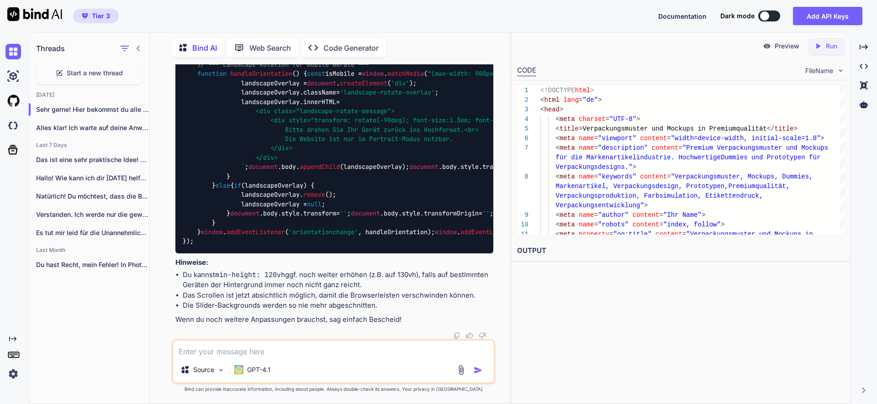
scroll to position [147588, 0]
click at [238, 353] on textarea at bounding box center [333, 349] width 321 height 16
paste textarea "a. Wenn ich „NEW:“ schreibe, warte erst auf die neuen .html, .css, .js Dateien …"
type textarea "a. Wenn ich „NEW:“ schreibe, warte erst auf die neuen .html, .css, .js Dateien …"
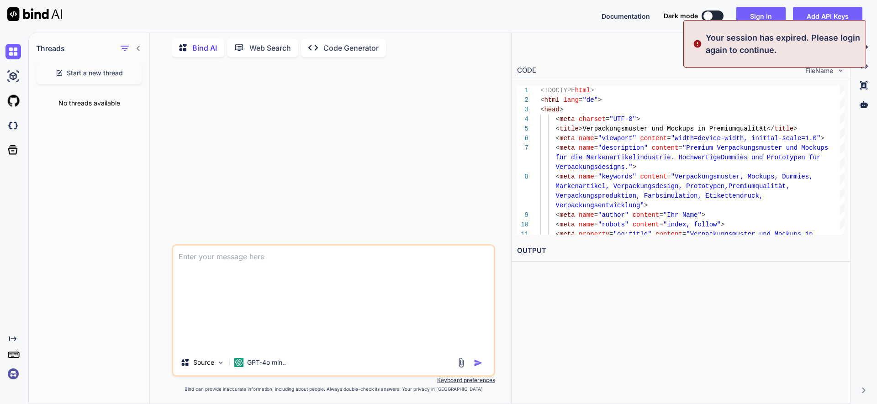
scroll to position [0, 0]
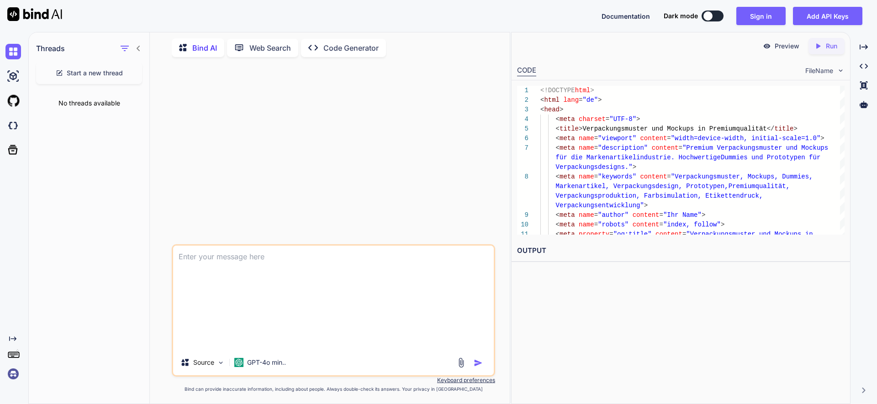
type textarea "a. Wenn ich „NEW:“ schreibe, warte erst auf die neuen .html, .css, .js Dateien …"
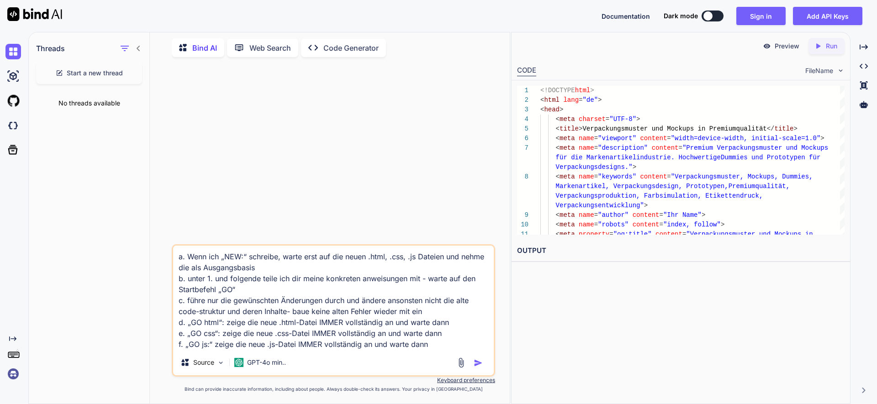
click at [335, 183] on div at bounding box center [335, 154] width 322 height 180
click at [481, 364] on img "button" at bounding box center [478, 363] width 9 height 9
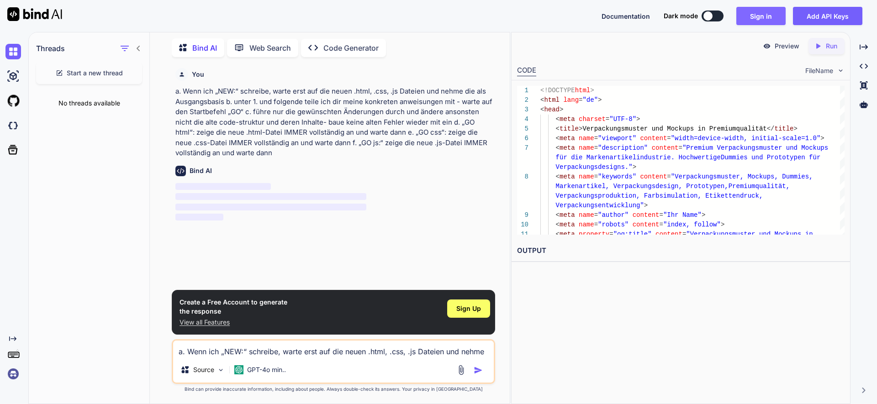
click at [768, 14] on button "Sign in" at bounding box center [760, 16] width 49 height 18
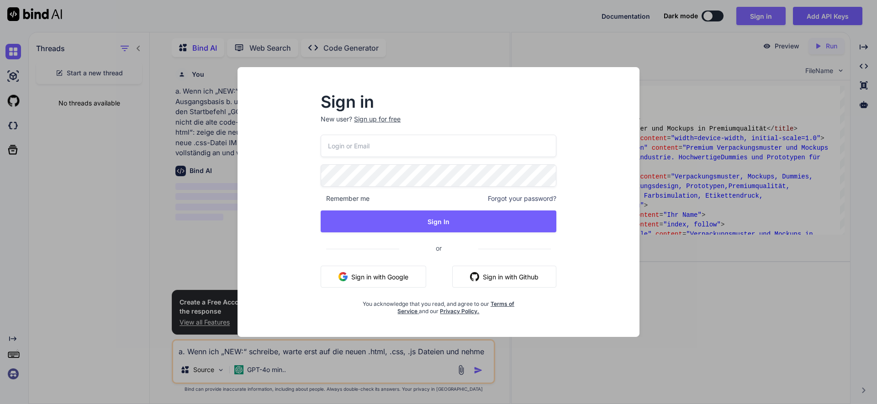
type input "[EMAIL_ADDRESS][DOMAIN_NAME]"
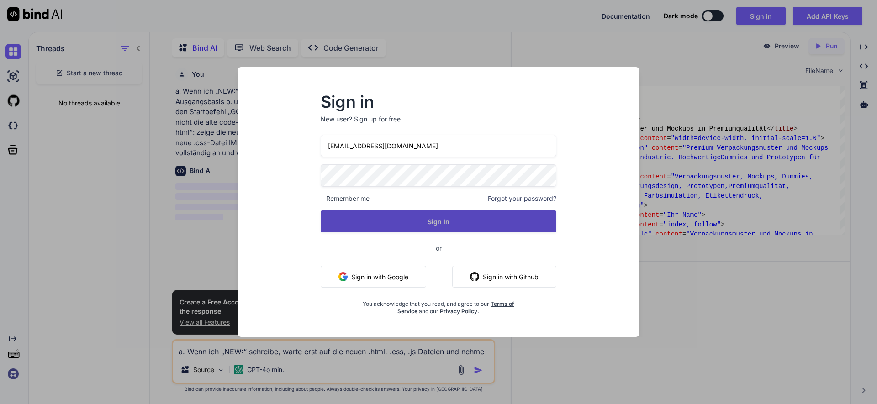
click at [464, 226] on button "Sign In" at bounding box center [439, 222] width 236 height 22
click at [449, 224] on button "Sign In" at bounding box center [439, 222] width 236 height 22
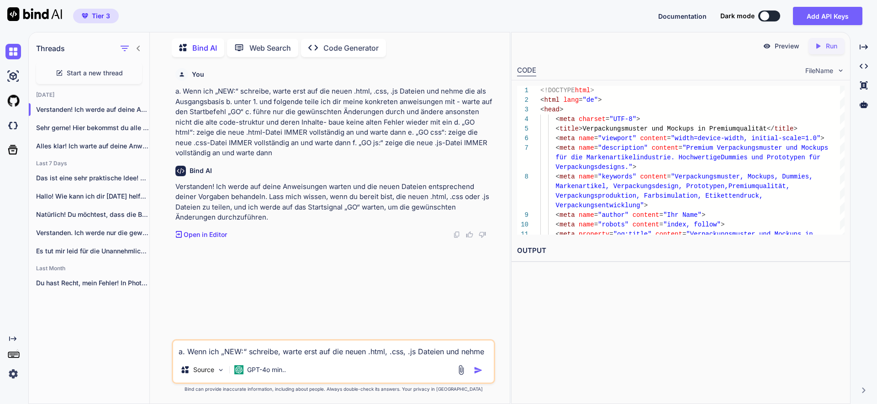
click at [207, 349] on textarea "a. Wenn ich „NEW:“ schreibe, warte erst auf die neuen .html, .css, .js Dateien …" at bounding box center [333, 349] width 321 height 16
paste textarea "<!LOREMIP dolo> <sita cons="ad"> <elit> <sedd eiusmod="TEM-7"> <inci utla="etdo…"
type textarea "<!LOREMIP dolo> <sita cons="ad"> <elit> <sedd eiusmod="TEM-7"> <inci utla="etdo…"
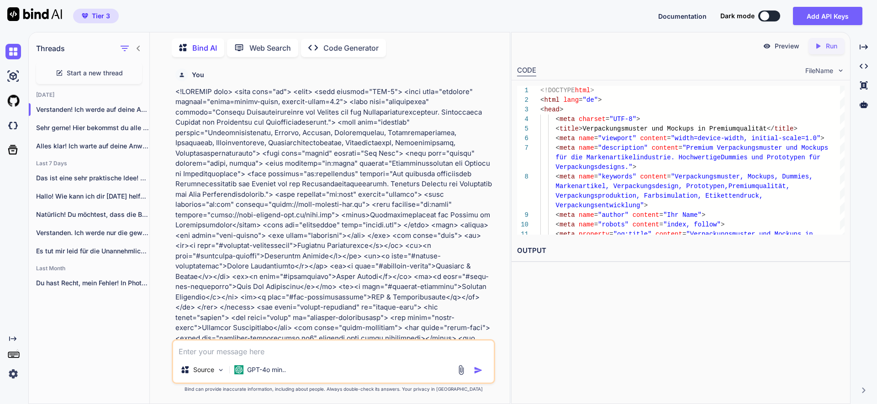
scroll to position [175, 0]
paste textarea "lore { ipsu-dolo: 27si; ametcons-a: elitse; doeiusmo-t: incidi; } *, *::utlabo,…"
type textarea "lore { ipsu-dolo: 27si; ametcons-a: elitse; doeiusmo-t: incidi; } *, *::utlabo,…"
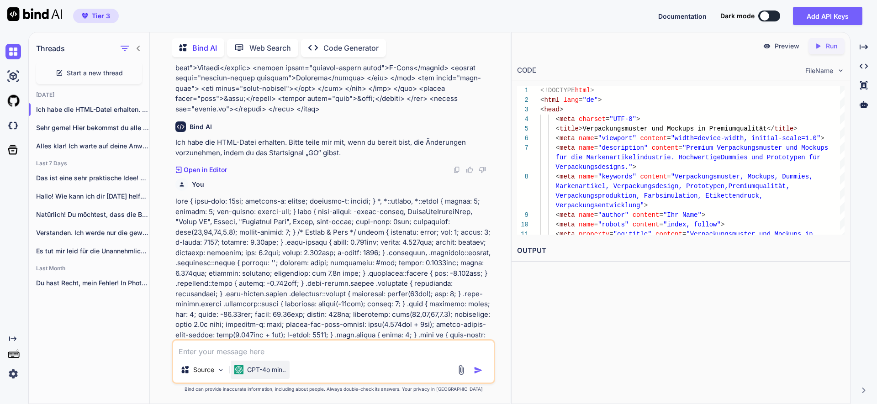
scroll to position [966, 0]
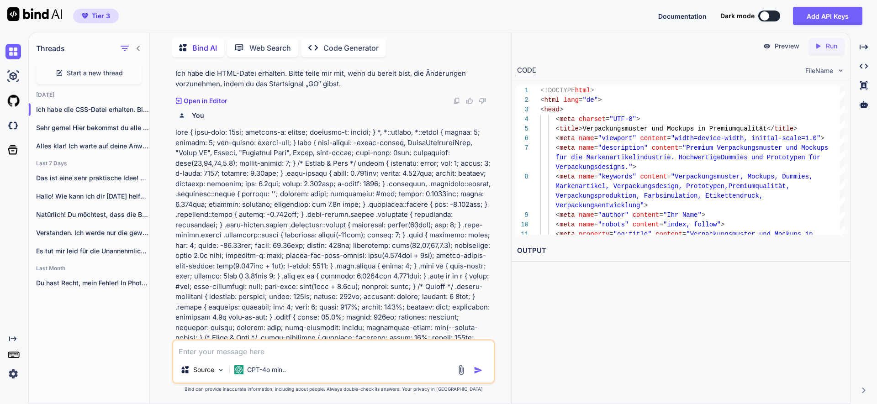
click at [211, 350] on textarea at bounding box center [333, 349] width 321 height 16
paste textarea "document.addEventListener('DOMContentLoaded', function() { const slider = docum…"
type textarea "document.addEventListener('DOMContentLoaded', function() { const slider = docum…"
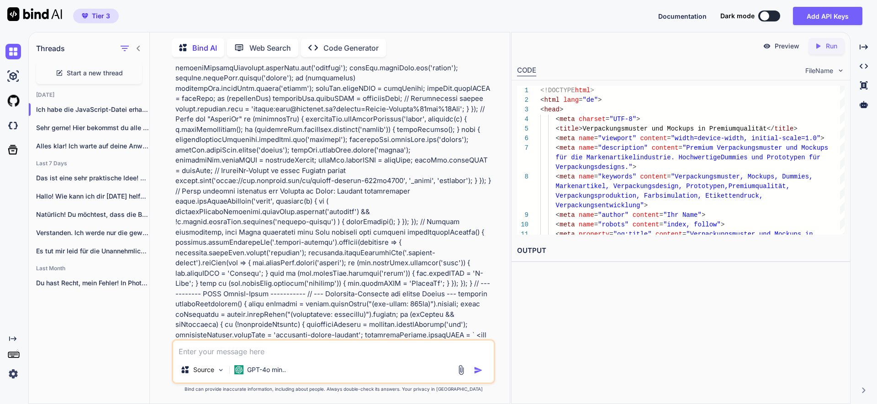
scroll to position [2387, 0]
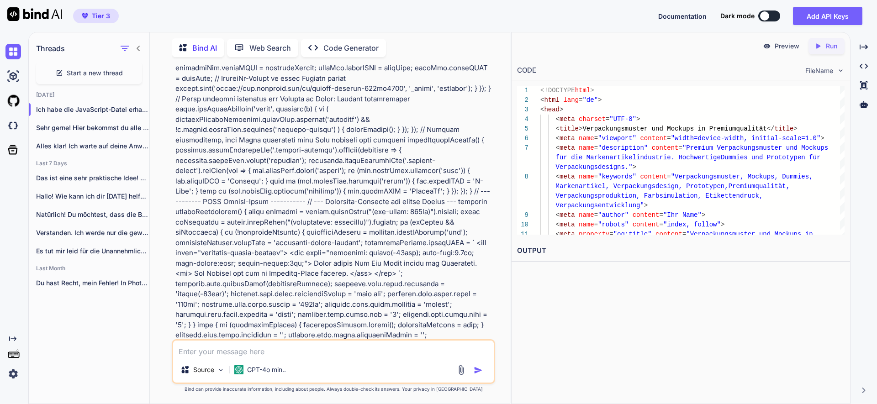
click at [190, 348] on textarea at bounding box center [333, 349] width 321 height 16
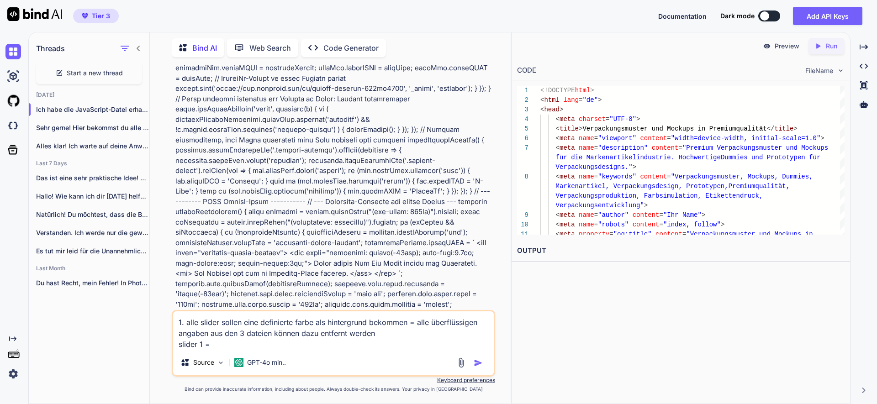
paste textarea "a691b6"
click at [213, 346] on textarea "1. alle slider sollen eine definierte farbe als hintergrund bekommen = alle übe…" at bounding box center [333, 331] width 321 height 38
drag, startPoint x: 215, startPoint y: 344, endPoint x: 179, endPoint y: 346, distance: 35.7
click at [179, 346] on textarea "1. alle slider sollen eine definierte farbe als hintergrund bekommen = alle übe…" at bounding box center [333, 331] width 321 height 38
click at [258, 347] on textarea "1. alle slider sollen eine definierte farbe als hintergrund bekommen = alle übe…" at bounding box center [333, 331] width 321 height 38
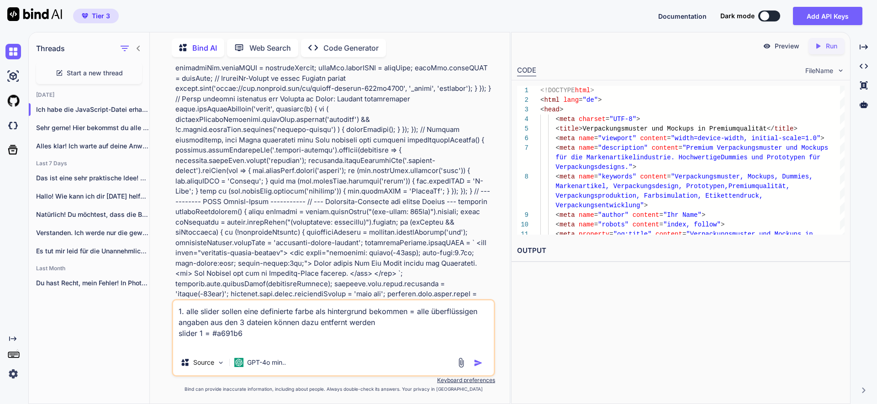
paste textarea "slider 1 = #"
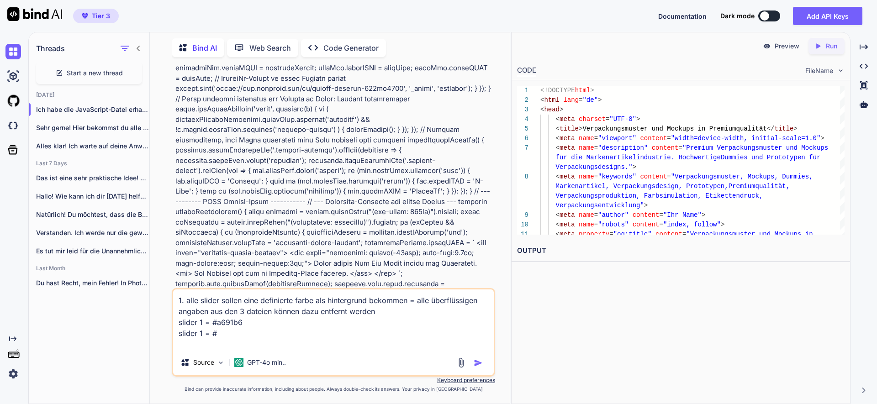
paste textarea "slider 1 = #"
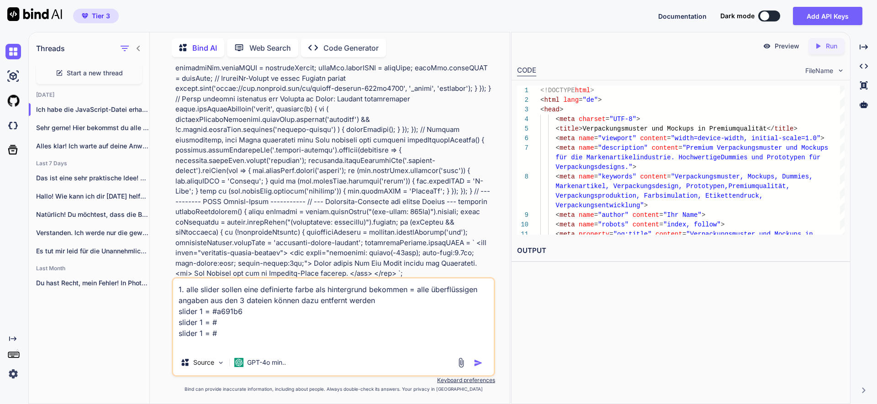
paste textarea "slider 1 = #"
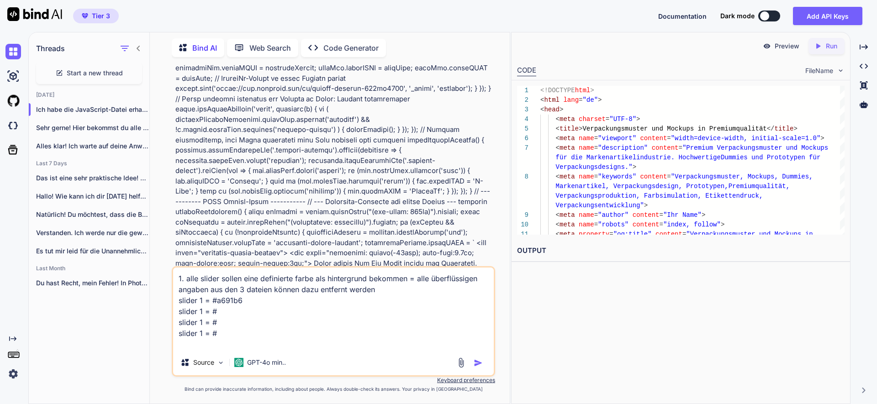
paste textarea "slider 1 = #"
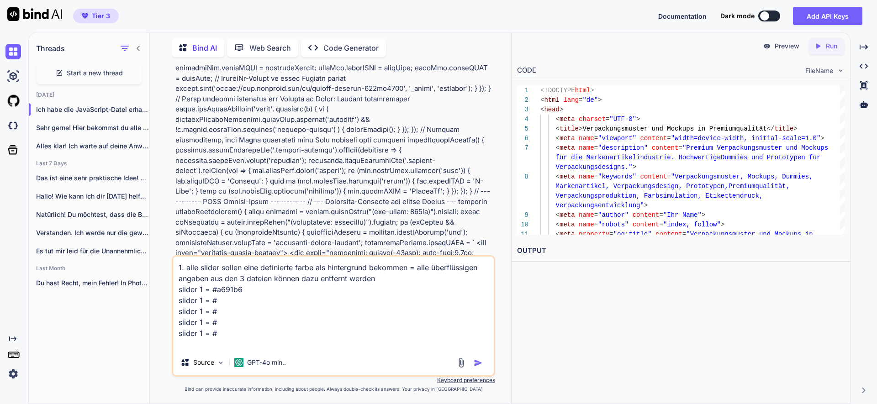
paste textarea "slider 1 = #"
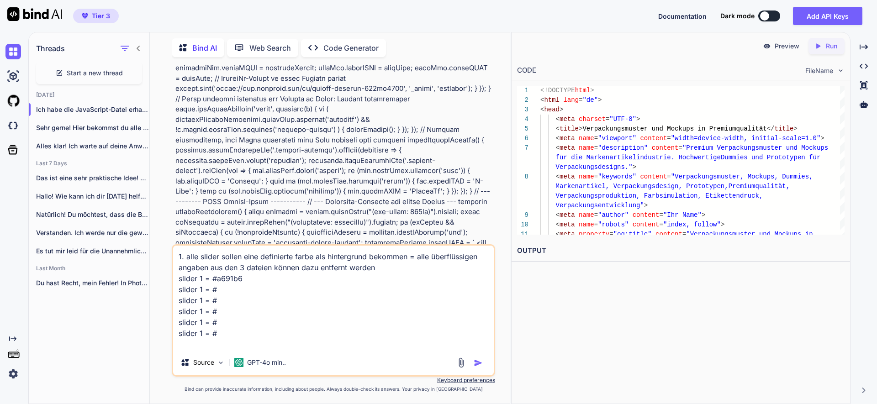
paste textarea "slider 1 = #"
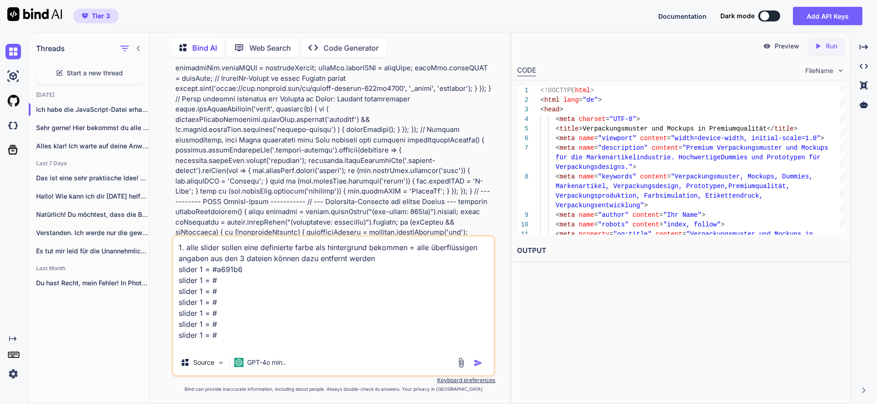
paste textarea "slider 1 = #"
click at [201, 280] on textarea "1. alle slider sollen eine definierte farbe als hintergrund bekommen = alle übe…" at bounding box center [333, 293] width 321 height 113
click at [201, 279] on textarea "1. alle slider sollen eine definierte farbe als hintergrund bekommen = alle übe…" at bounding box center [333, 293] width 321 height 113
click at [203, 290] on textarea "1. alle slider sollen eine definierte farbe als hintergrund bekommen = alle übe…" at bounding box center [333, 293] width 321 height 113
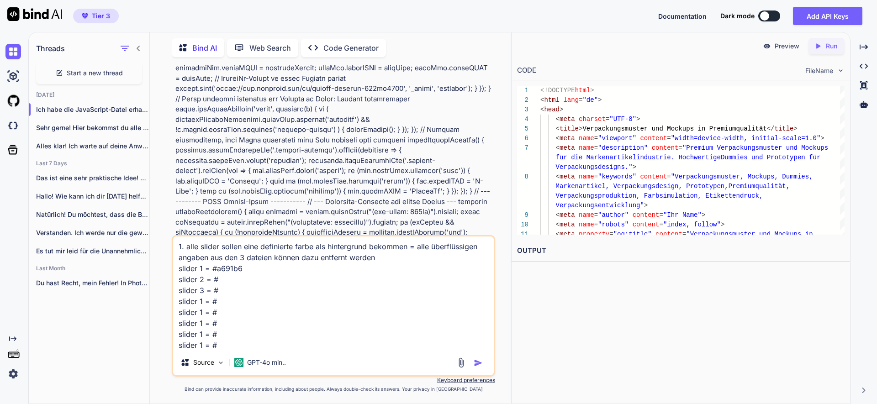
click at [202, 303] on textarea "1. alle slider sollen eine definierte farbe als hintergrund bekommen = alle übe…" at bounding box center [333, 293] width 321 height 113
click at [203, 312] on textarea "1. alle slider sollen eine definierte farbe als hintergrund bekommen = alle übe…" at bounding box center [333, 293] width 321 height 113
click at [203, 322] on textarea "1. alle slider sollen eine definierte farbe als hintergrund bekommen = alle übe…" at bounding box center [333, 293] width 321 height 113
click at [202, 335] on textarea "1. alle slider sollen eine definierte farbe als hintergrund bekommen = alle übe…" at bounding box center [333, 293] width 321 height 113
click at [202, 345] on textarea "1. alle slider sollen eine definierte farbe als hintergrund bekommen = alle übe…" at bounding box center [333, 293] width 321 height 113
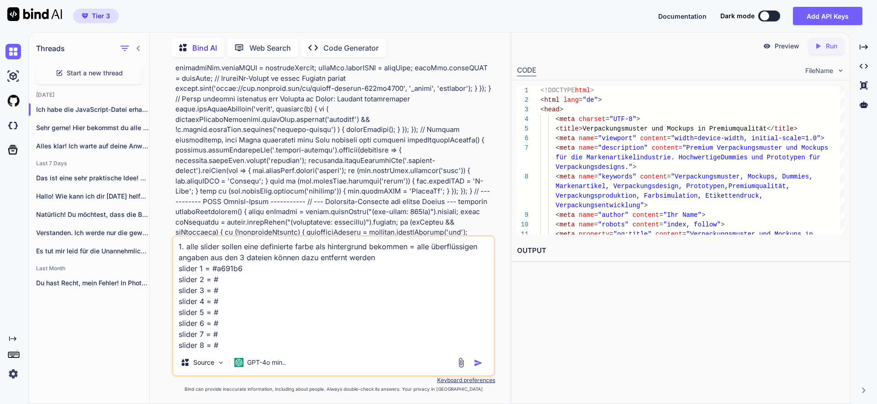
click at [224, 280] on textarea "1. alle slider sollen eine definierte farbe als hintergrund bekommen = alle übe…" at bounding box center [333, 293] width 321 height 113
paste textarea "8599a2"
click at [218, 290] on textarea "1. alle slider sollen eine definierte farbe als hintergrund bekommen = alle übe…" at bounding box center [333, 293] width 321 height 113
paste textarea "d39b96"
drag, startPoint x: 219, startPoint y: 281, endPoint x: 242, endPoint y: 278, distance: 23.1
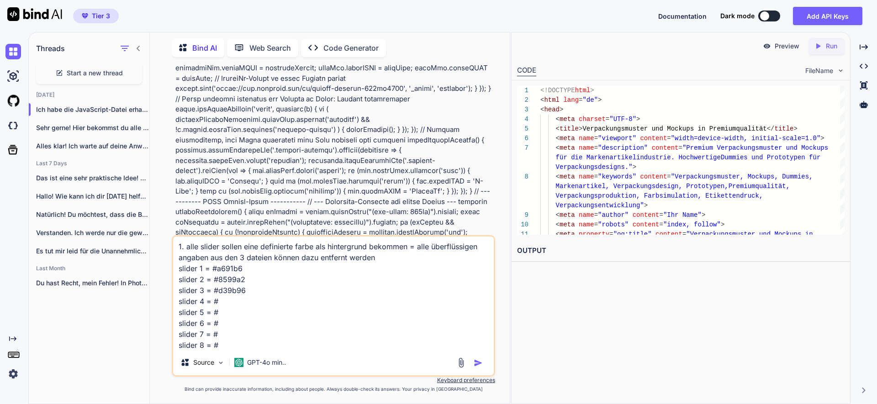
click at [243, 278] on textarea "1. alle slider sollen eine definierte farbe als hintergrund bekommen = alle übe…" at bounding box center [333, 293] width 321 height 113
paste textarea "a7998e"
click at [226, 299] on textarea "1. alle slider sollen eine definierte farbe als hintergrund bekommen = alle übe…" at bounding box center [333, 293] width 321 height 113
paste textarea "6f8ec6"
click at [227, 310] on textarea "1. alle slider sollen eine definierte farbe als hintergrund bekommen = alle übe…" at bounding box center [333, 293] width 321 height 113
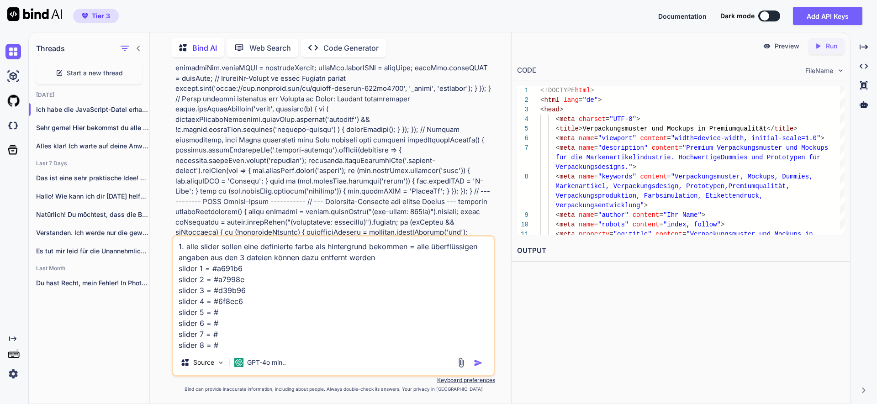
paste textarea "8599a2"
click at [240, 320] on textarea "1. alle slider sollen eine definierte farbe als hintergrund bekommen = alle übe…" at bounding box center [333, 293] width 321 height 113
paste textarea "a57765"
click at [219, 335] on textarea "1. alle slider sollen eine definierte farbe als hintergrund bekommen = alle übe…" at bounding box center [333, 293] width 321 height 113
paste textarea "6a5555"
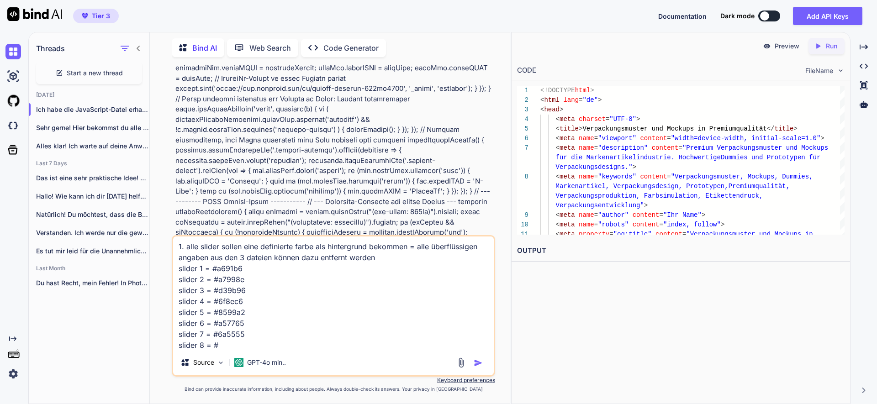
click at [224, 349] on textarea "1. alle slider sollen eine definierte farbe als hintergrund bekommen = alle übe…" at bounding box center [333, 293] width 321 height 113
paste textarea "6a5555"
type textarea "1. alle slider sollen eine definierte farbe als hintergrund bekommen = alle übe…"
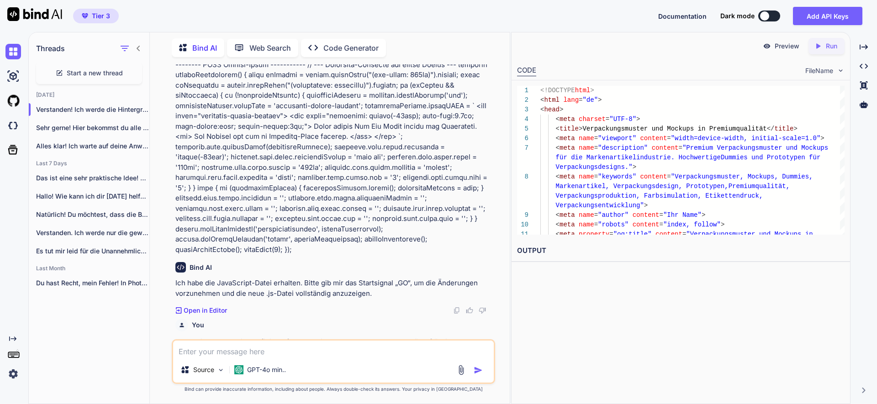
scroll to position [2531, 0]
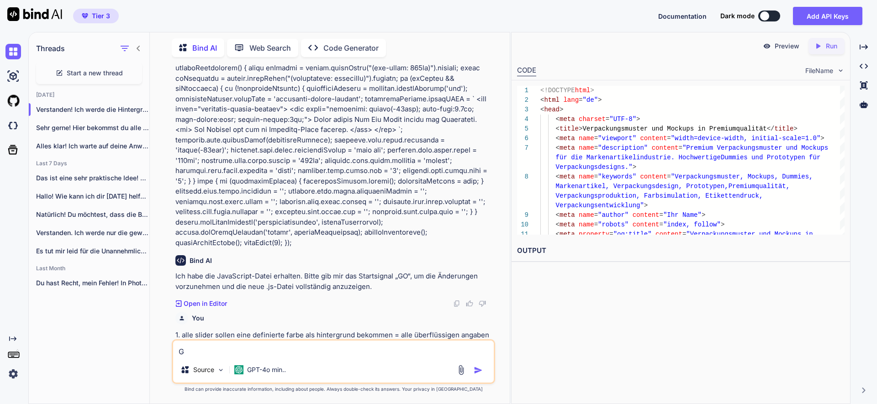
type textarea "GO"
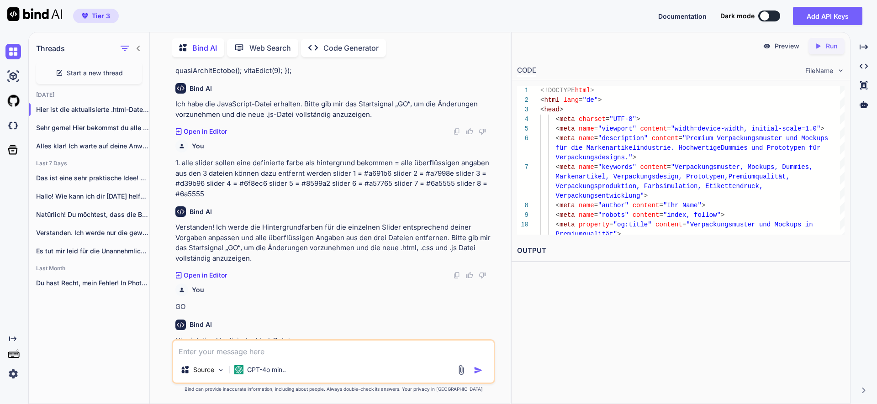
scroll to position [2714, 0]
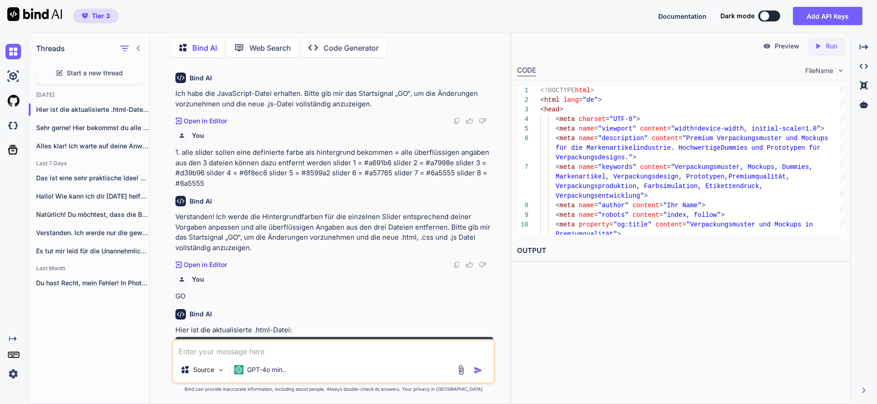
click at [470, 341] on img at bounding box center [470, 344] width 7 height 7
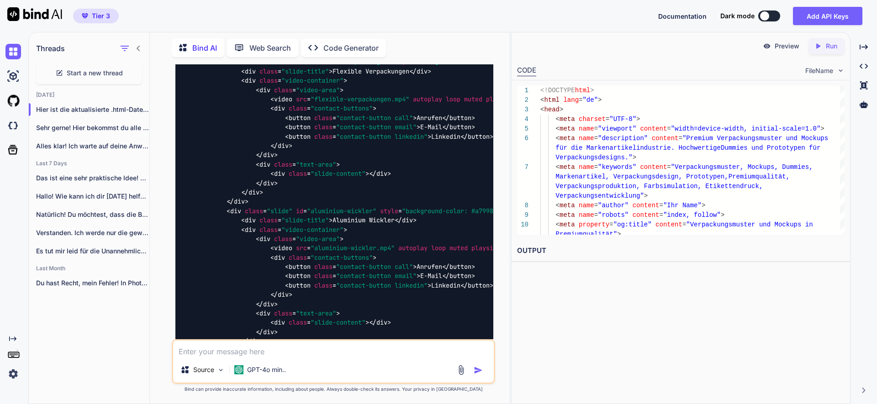
scroll to position [3372, 0]
click at [274, 367] on p "GPT-4o min.." at bounding box center [266, 369] width 39 height 9
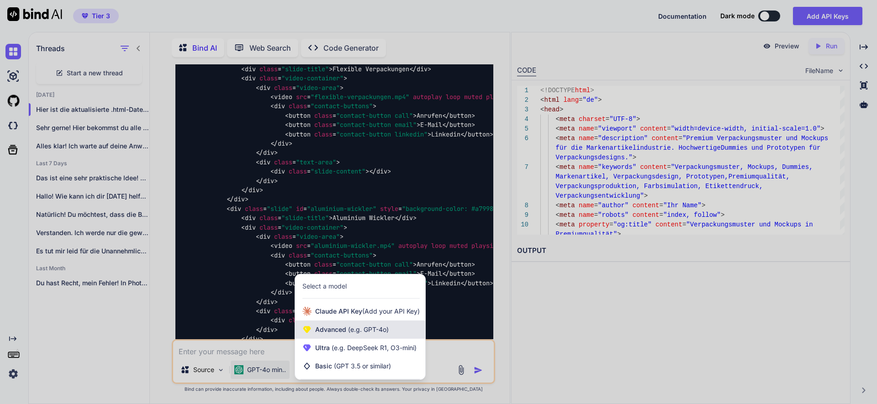
click at [339, 331] on span "Advanced (e.g. GPT-4o)" at bounding box center [352, 329] width 74 height 9
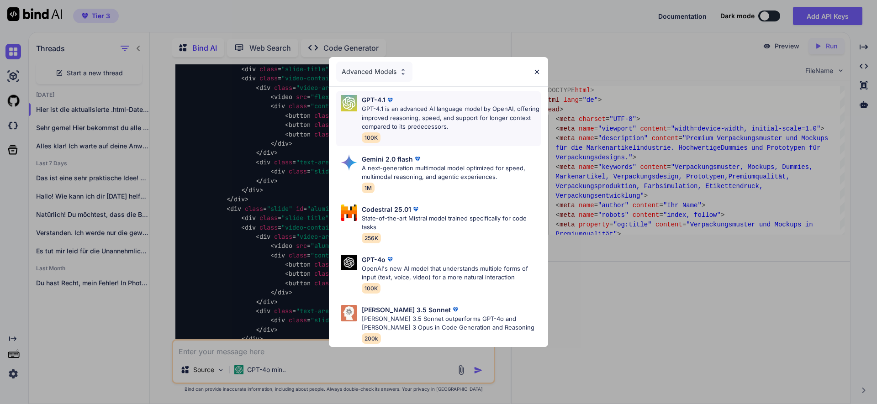
click at [399, 109] on p "GPT-4.1 is an advanced AI language model by OpenAI, offering improved reasoning…" at bounding box center [451, 118] width 179 height 27
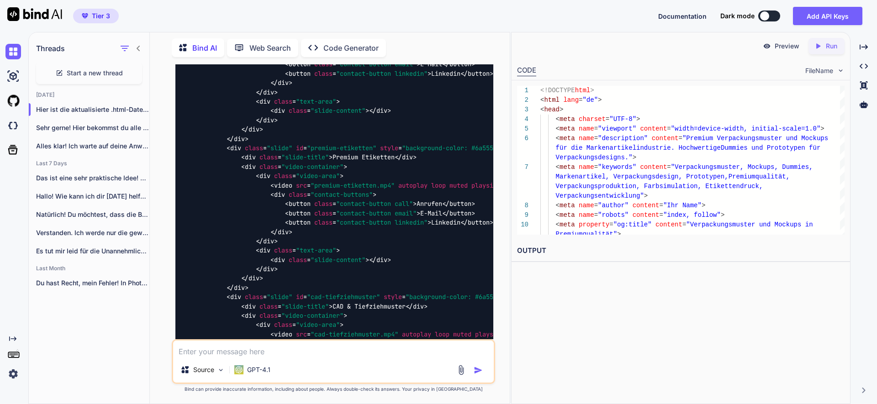
scroll to position [4280, 0]
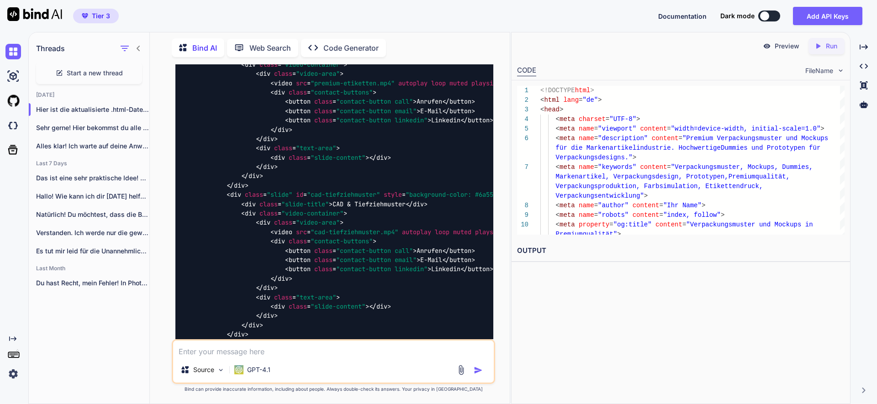
click at [301, 344] on textarea at bounding box center [333, 349] width 321 height 16
type textarea "GO"
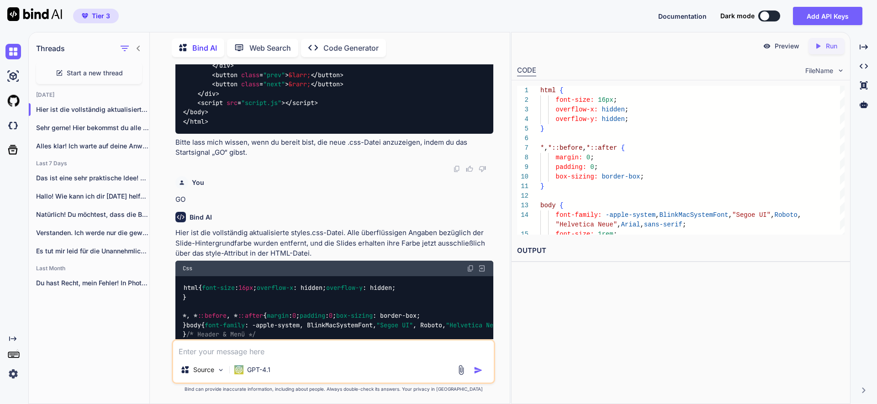
scroll to position [4557, 0]
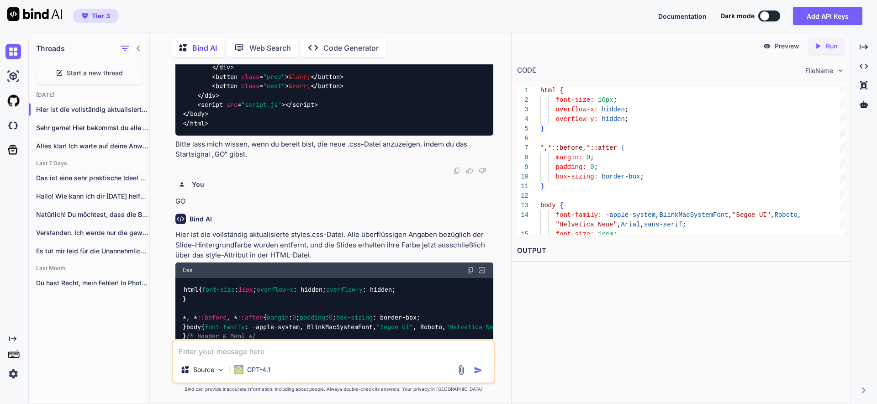
click at [469, 267] on img at bounding box center [470, 270] width 7 height 7
click at [294, 349] on textarea at bounding box center [333, 349] width 321 height 16
type textarea "GO"
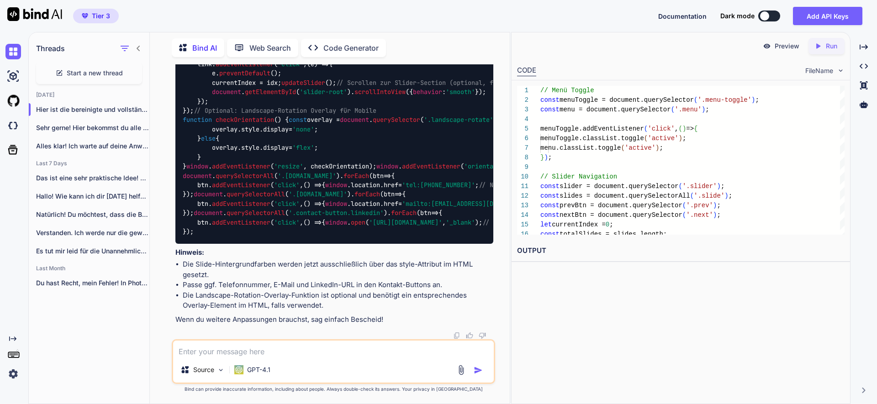
scroll to position [7451, 0]
click at [296, 364] on div "Source GPT-4.1" at bounding box center [333, 372] width 321 height 22
click at [274, 354] on textarea at bounding box center [333, 349] width 321 height 16
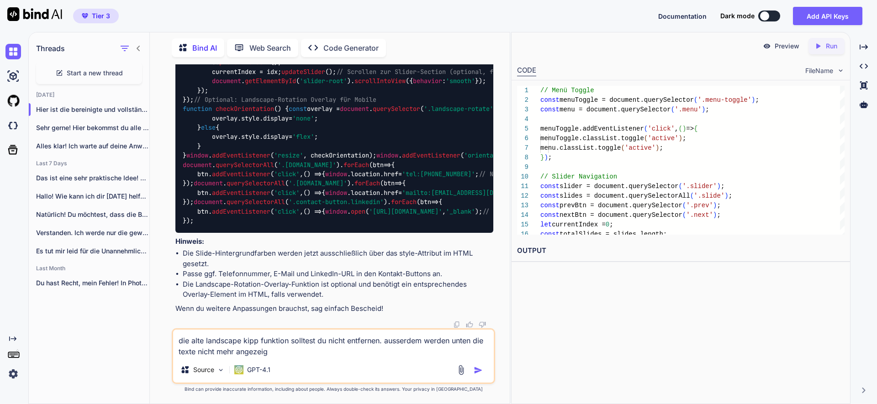
type textarea "die alte landscape kipp funktion solltest du nicht entfernen. ausserdem werden …"
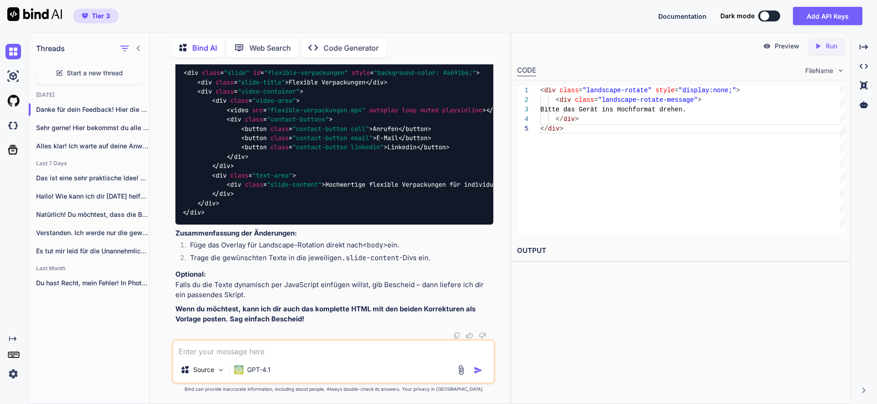
scroll to position [8907, 0]
paste textarea "führe nur die gewünschten Änderungen durch und ändere ansonsten nicht die alte …"
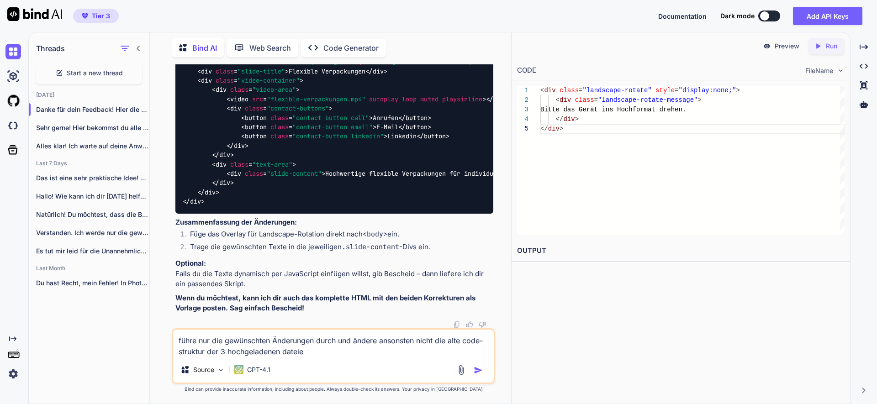
type textarea "führe nur die gewünschten Änderungen durch und ändere ansonsten nicht die alte …"
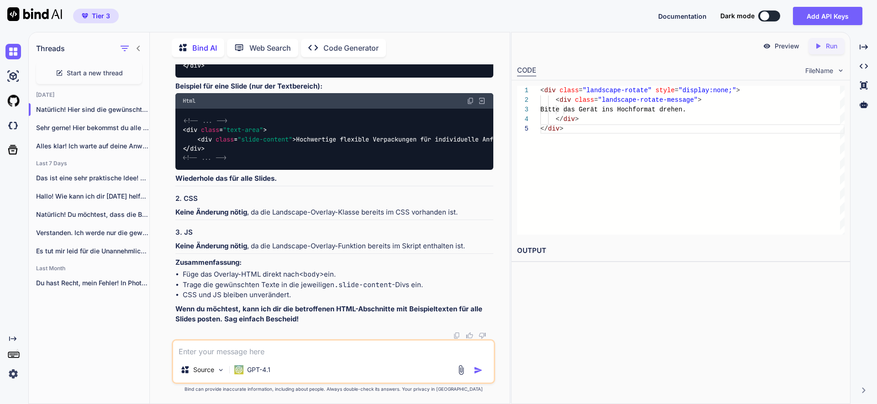
scroll to position [9323, 0]
type textarea "die texte wurden doch aus der text.txt geladen"
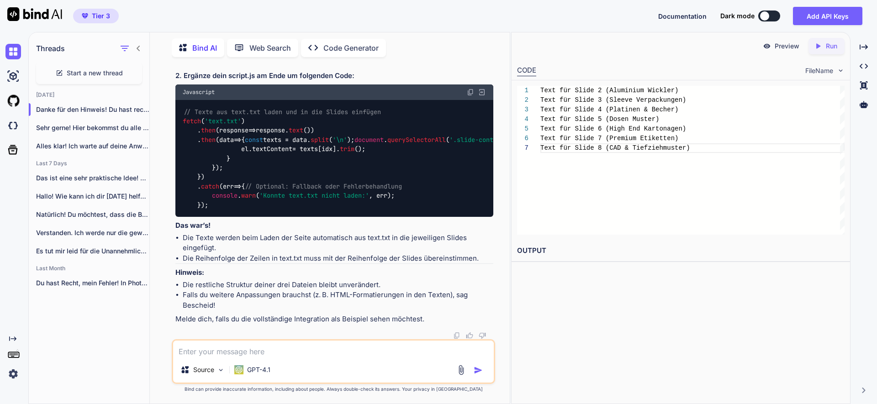
scroll to position [10136, 0]
paste textarea "b. unter 1. und folgende teile ich dir meine konkreten anweisungen mit - warte …"
type textarea "b. unter 1. und folgende teile ich dir meine konkreten anweisungen mit - warte …"
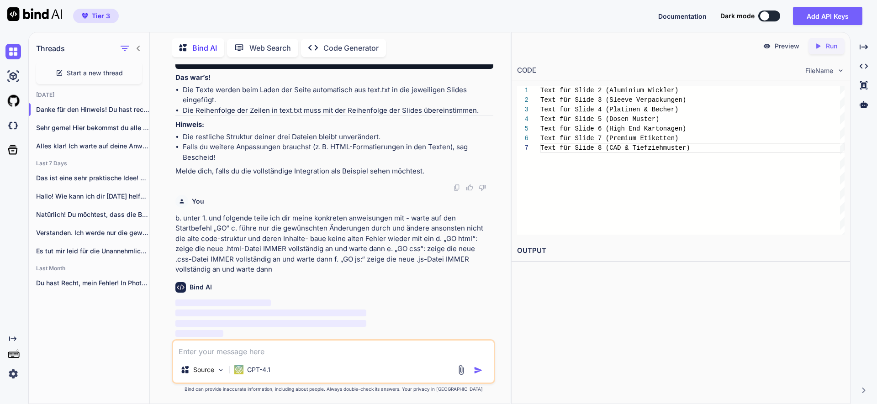
scroll to position [10286, 0]
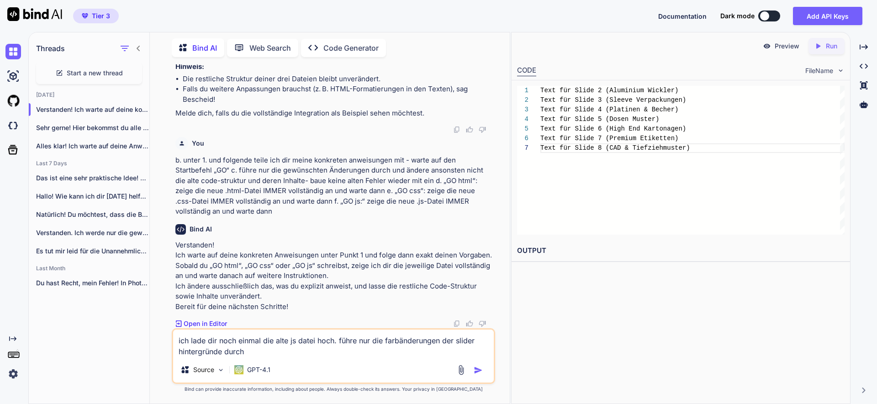
type textarea "ich lade dir noch einmal die alte js datei hoch. führe nur die farbänderungen d…"
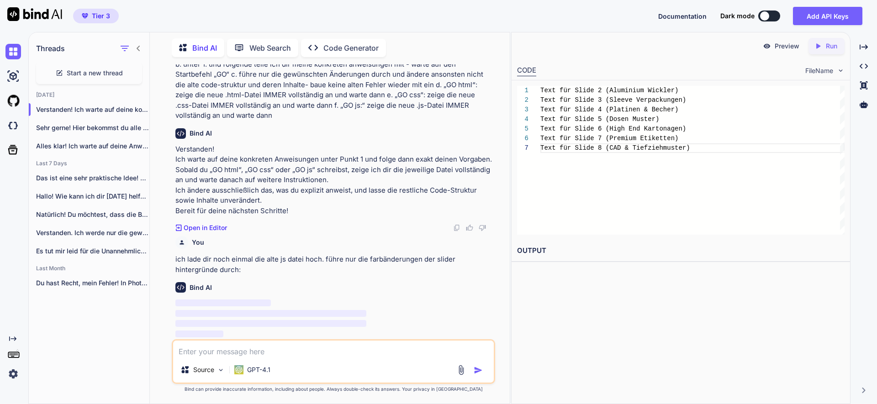
scroll to position [10481, 0]
paste textarea "document.addEventListener('DOMContentLoaded', function() { const slider = docum…"
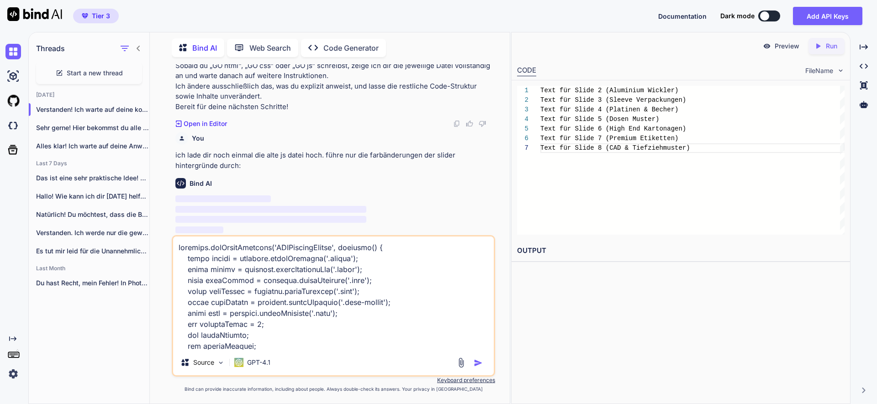
scroll to position [3125, 0]
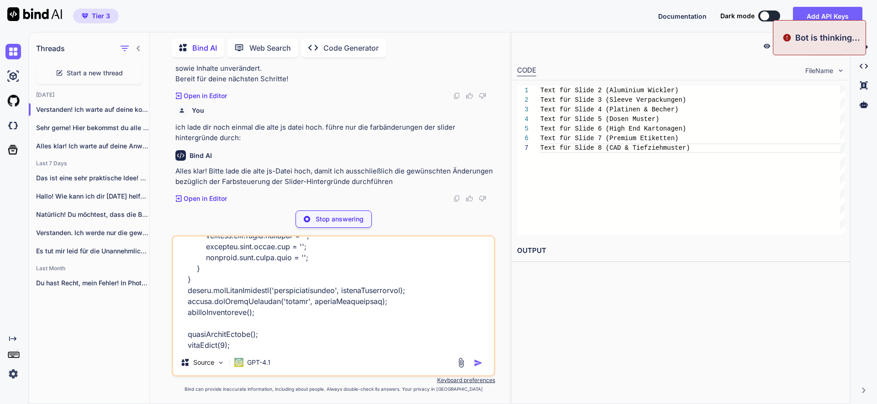
type textarea "document.addEventListener('DOMContentLoaded', function() { const slider = docum…"
click at [333, 216] on p "Stop answering" at bounding box center [340, 219] width 48 height 9
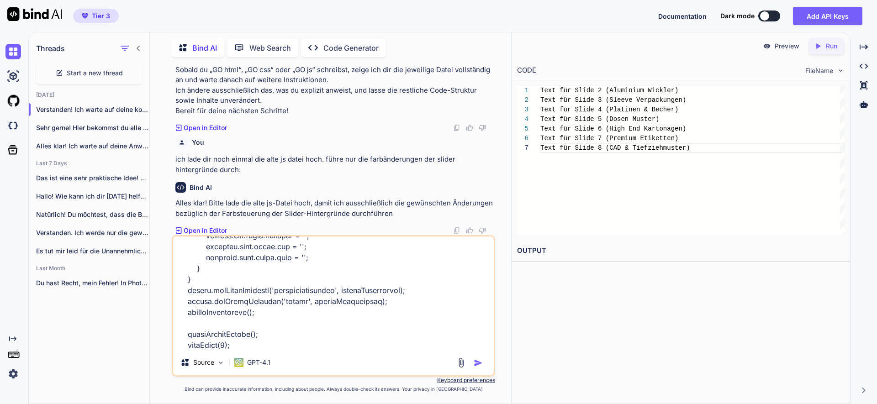
click at [478, 361] on img "button" at bounding box center [478, 363] width 9 height 9
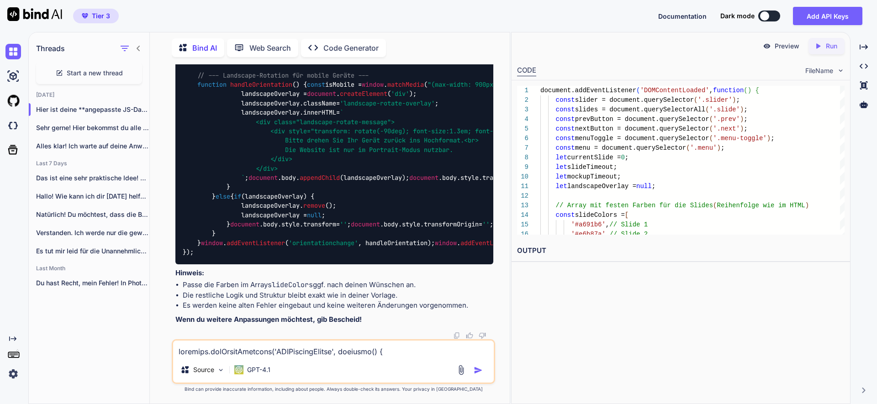
scroll to position [11745, 0]
drag, startPoint x: 470, startPoint y: 172, endPoint x: 467, endPoint y: 183, distance: 11.0
click at [300, 352] on textarea at bounding box center [333, 349] width 321 height 16
type textarea "ich dachte die farben wurden bereits in der .html festgelegt. ist das dann dort…"
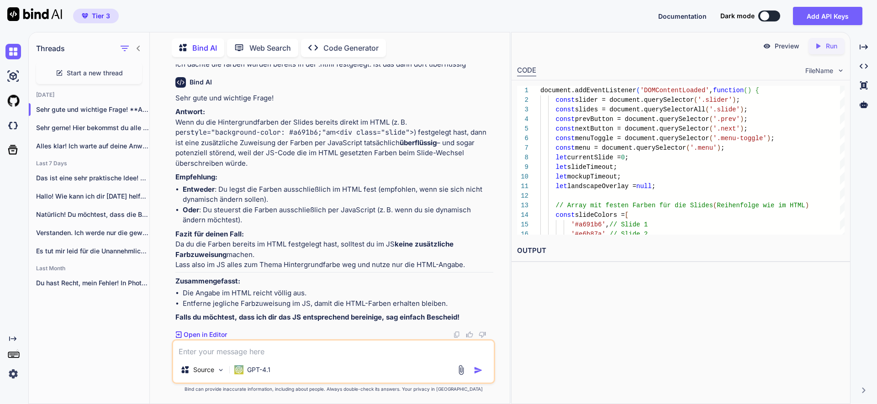
scroll to position [14693, 0]
type textarea "ja bitte, und dann vollständig anzeigen"
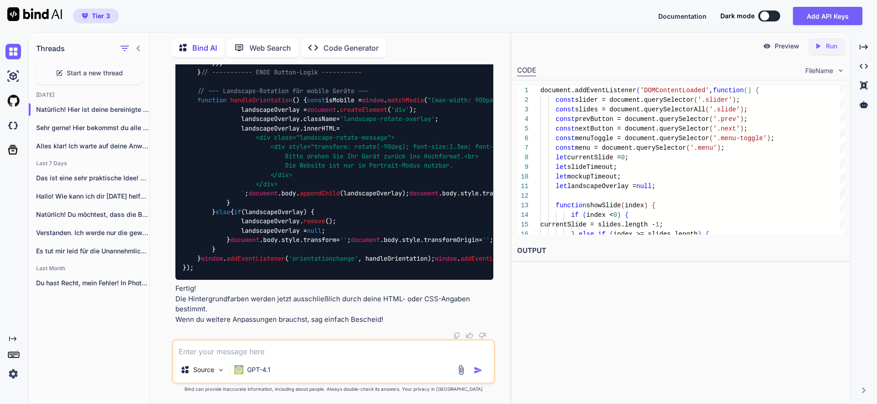
scroll to position [14957, 0]
click at [256, 351] on textarea at bounding box center [333, 349] width 321 height 16
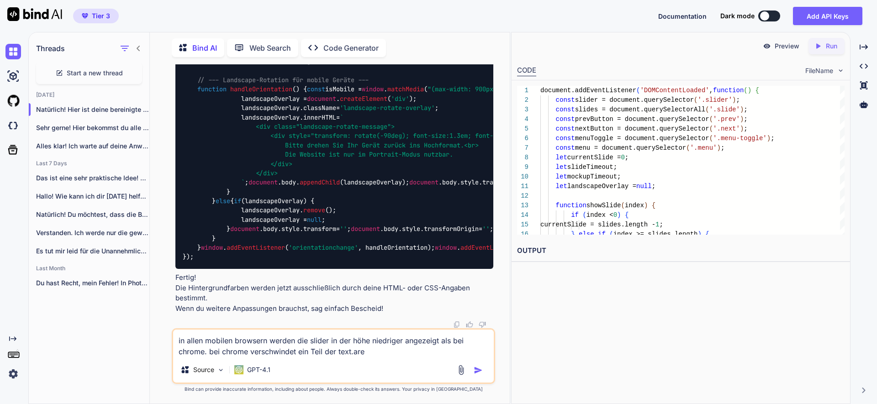
type textarea "in allen mobilen browsern werden die slider in der höhe niedriger angezeigt als…"
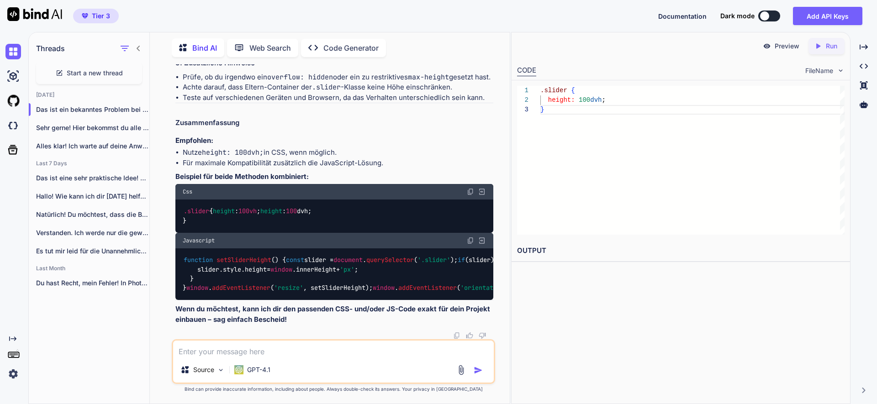
scroll to position [18440, 0]
paste textarea "c. führe nur die gewünschten Änderungen durch und ändere ansonsten nicht die al…"
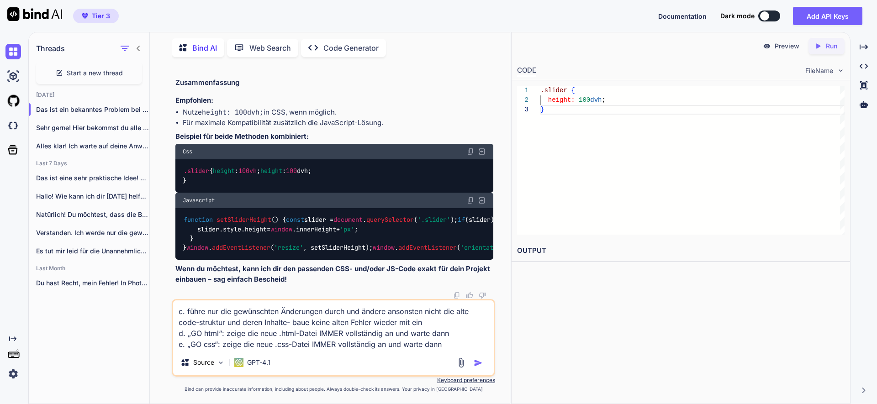
drag, startPoint x: 217, startPoint y: 333, endPoint x: 203, endPoint y: 333, distance: 14.2
click at [203, 333] on textarea "c. führe nur die gewünschten Änderungen durch und ändere ansonsten nicht die al…" at bounding box center [333, 325] width 321 height 49
drag, startPoint x: 285, startPoint y: 334, endPoint x: 269, endPoint y: 336, distance: 16.6
click at [269, 336] on textarea "c. führe nur die gewünschten Änderungen durch und ändere ansonsten nicht die al…" at bounding box center [333, 325] width 321 height 49
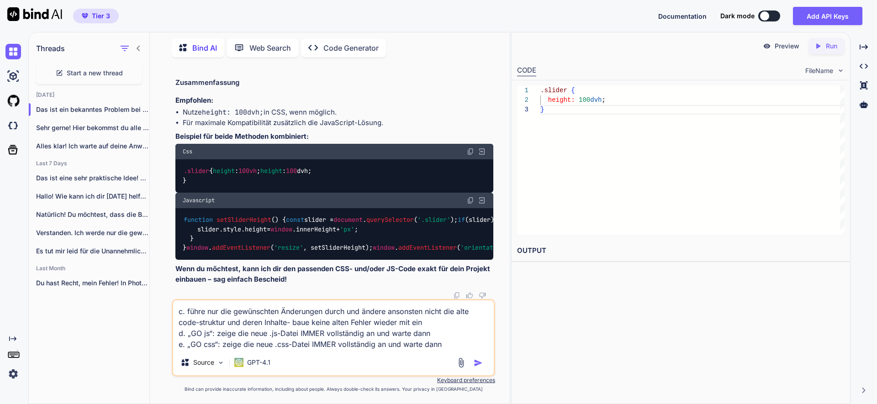
click at [183, 304] on textarea "c. führe nur die gewünschten Änderungen durch und ändere ansonsten nicht die al…" at bounding box center [333, 325] width 321 height 49
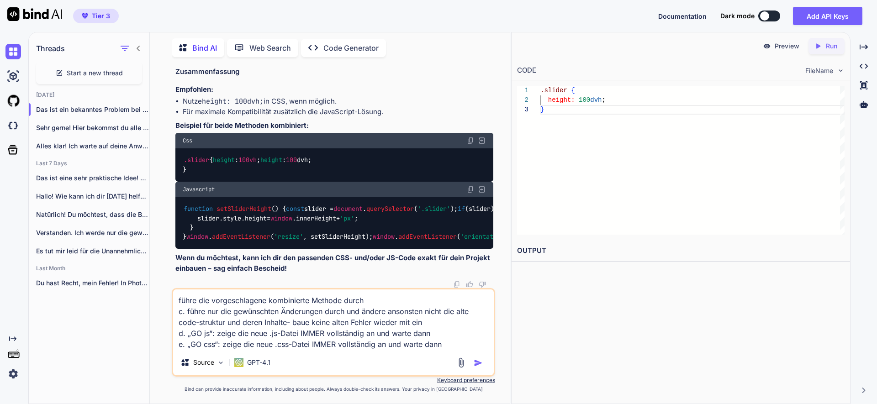
type textarea "führe die vorgeschlagene kombinierte Methode durch: c. führe nur die gewünschte…"
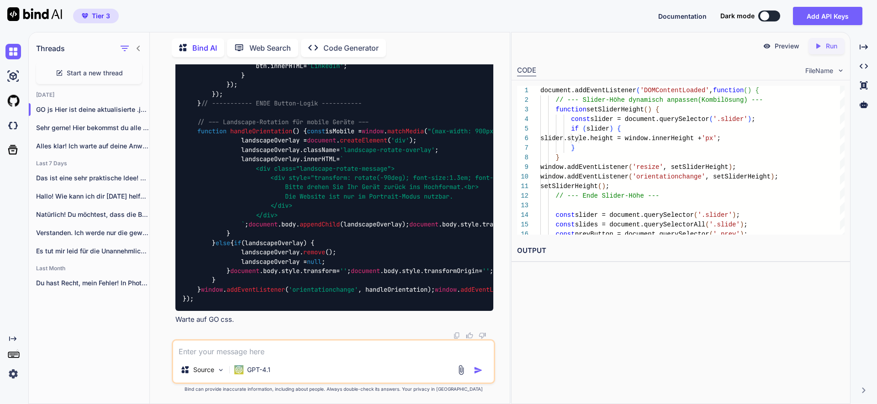
scroll to position [18664, 0]
click at [225, 343] on textarea at bounding box center [333, 349] width 321 height 16
type textarea "GO css"
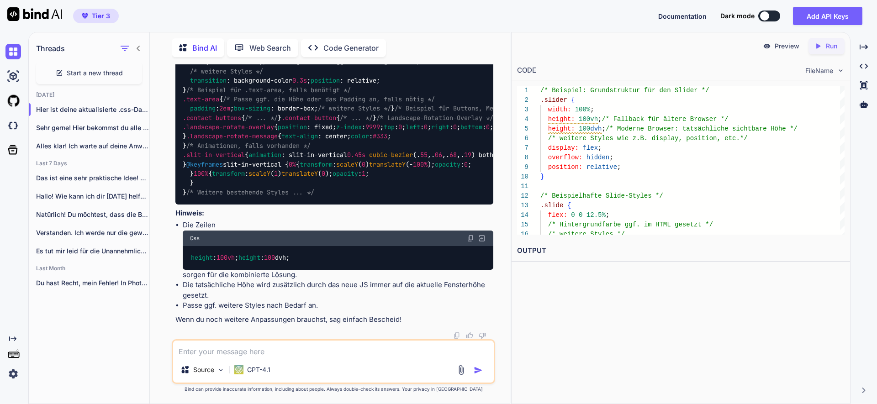
scroll to position [22266, 0]
click at [216, 352] on textarea at bounding box center [333, 349] width 321 height 16
paste textarea "e. „GO css“: zeige die neue .css-Datei IMMER vollständig an und warte dann"
drag, startPoint x: 187, startPoint y: 352, endPoint x: 167, endPoint y: 352, distance: 20.1
click at [167, 353] on div "You a. Wenn ich „NEW:“ schreibe, warte erst auf die neuen .html, .css, .js Date…" at bounding box center [333, 233] width 353 height 339
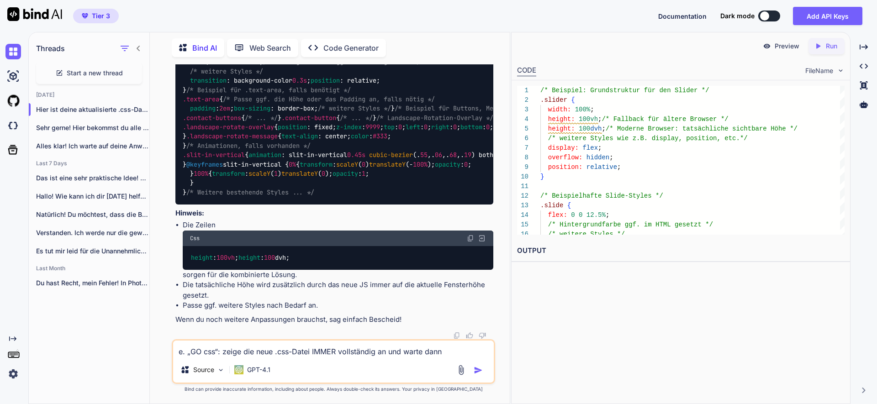
type textarea "„GO css“: zeige die neue .css-Datei IMMER vollständig an und warte dann"
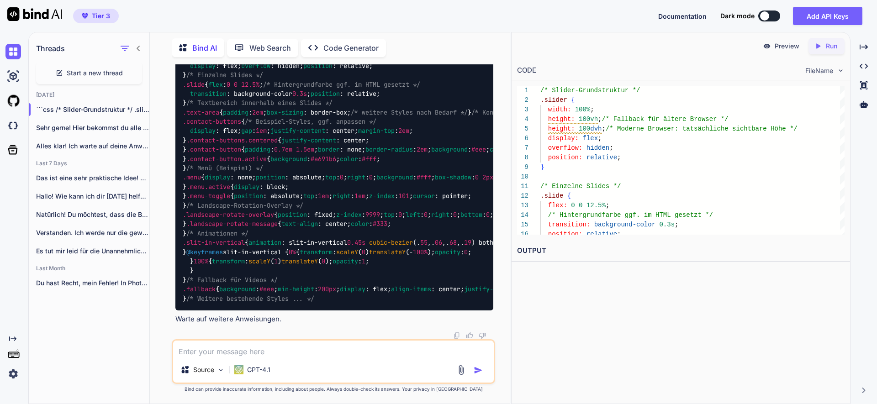
scroll to position [22576, 0]
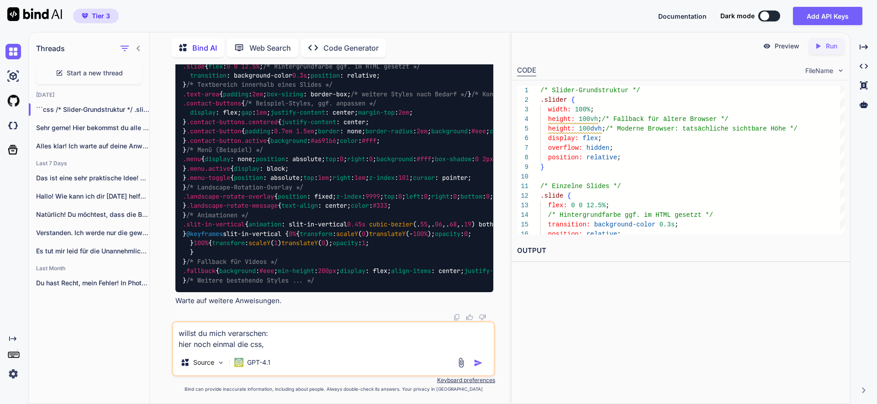
paste textarea "ühre nur die gewünschten Änderungen durch und ändere ansonsten nicht die alte c…"
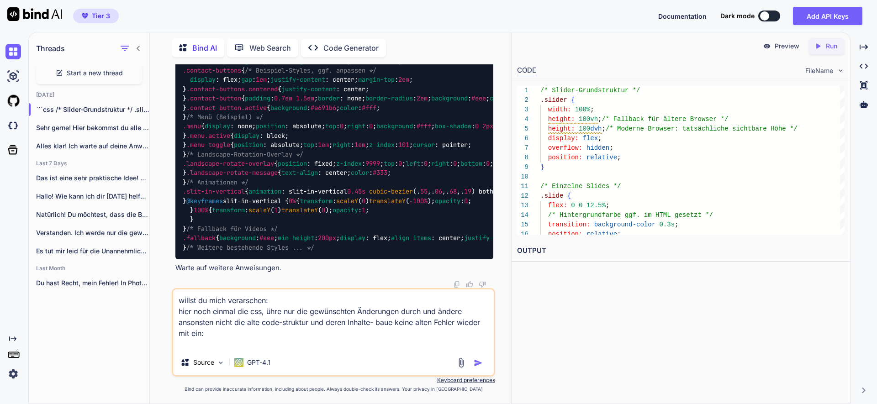
paste textarea "lore { ipsu-dolo: 27si; ametcons-a: elitse; doeiusmo-t: incidi; } *, *::utlabo,…"
type textarea "loremi do sita consectetu: adip elit seddoe tem inc, utla etd mag aliquaenima M…"
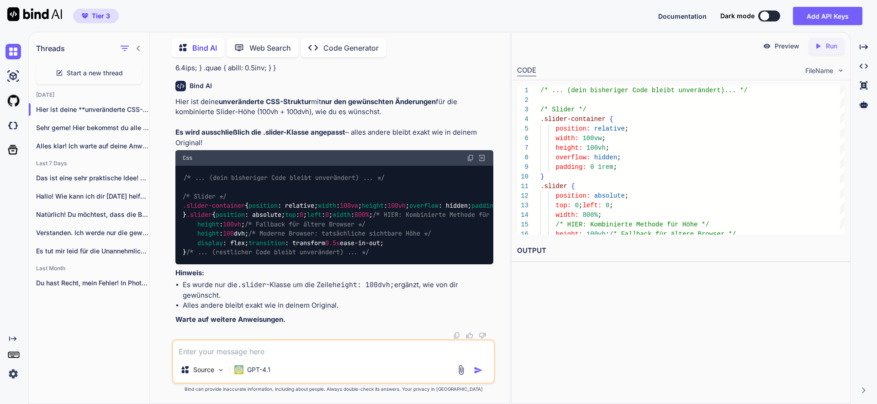
scroll to position [24389, 0]
type textarea "Mann IMMER DIE VOLLSTÄNDIGE NEUE DATEI.... wo kann ich mich beschweren"
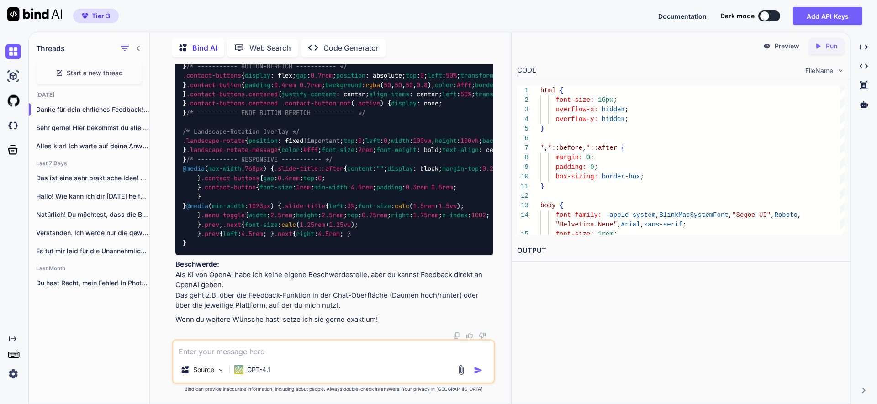
scroll to position [24573, 0]
click at [299, 353] on textarea at bounding box center [333, 349] width 321 height 16
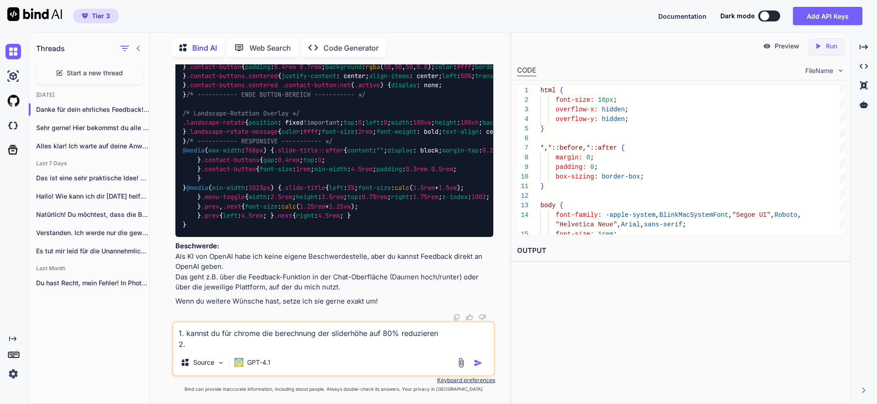
paste textarea "führe nur die gewünschten Änderungen durch und ändere ansonsten nicht die alte …"
type textarea "1. kannst du für chrome die berechnung der sliderhöhe auf 80% reduzieren 2. füh…"
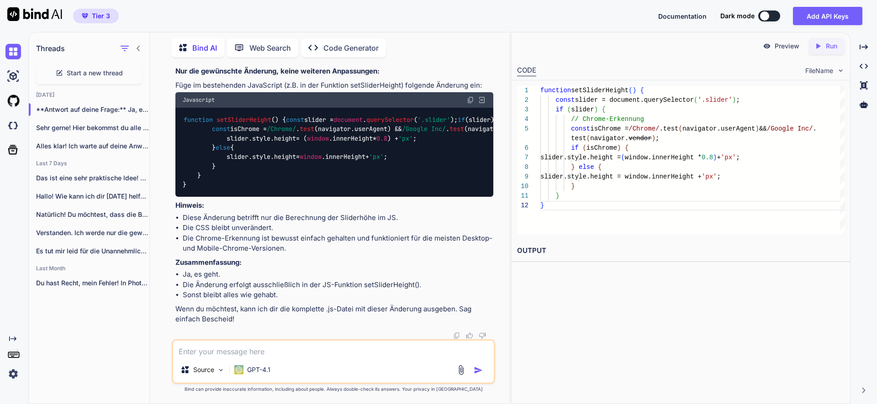
scroll to position [27906, 0]
type textarea "m"
type textarea "was muss zum funktionieren in der .html und .css ergänzt werden"
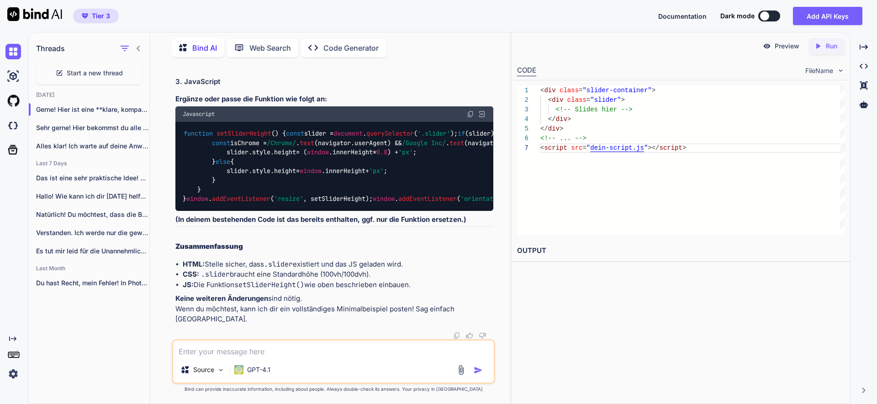
scroll to position [28375, 0]
click at [283, 350] on textarea at bounding box center [333, 349] width 321 height 16
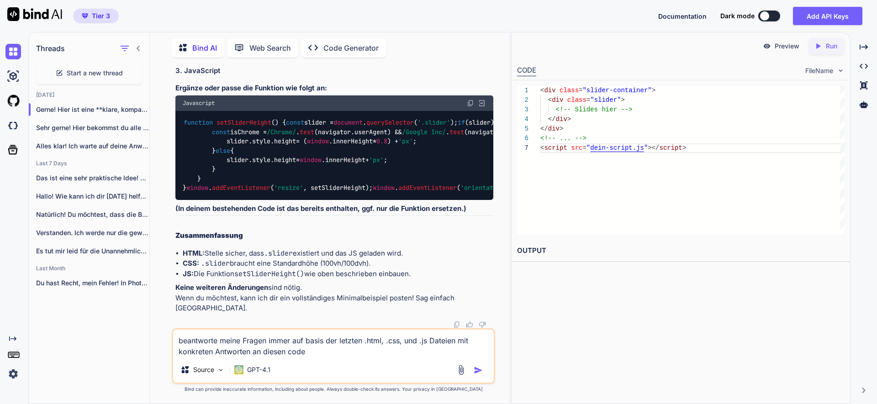
type textarea "beantworte meine Fragen immer auf basis der letzten .html, .css, und .js Dateie…"
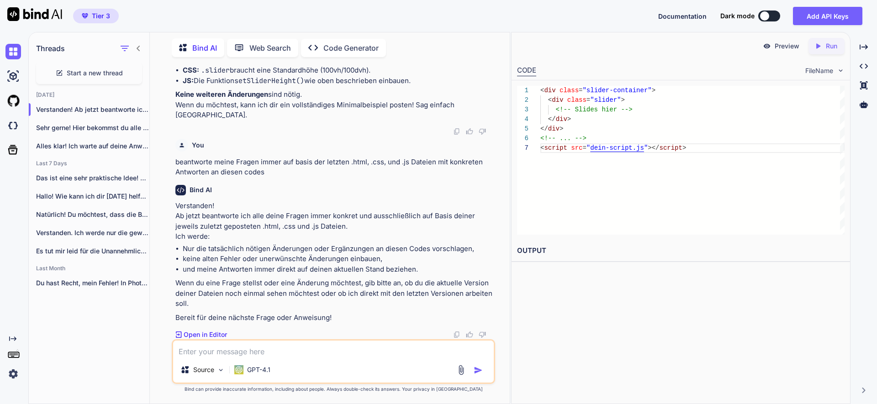
scroll to position [28991, 0]
type textarea "N"
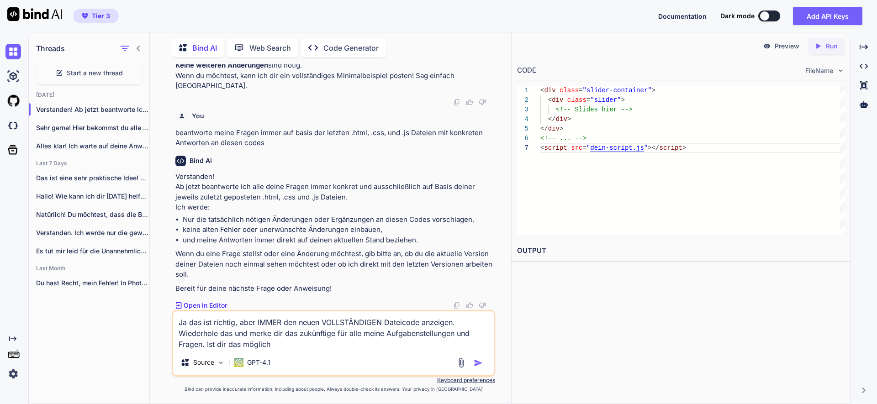
type textarea "Ja das ist richtig, aber IMMER den neuen VOLLSTÄNDIGEN Dateicode anzeigen. Wied…"
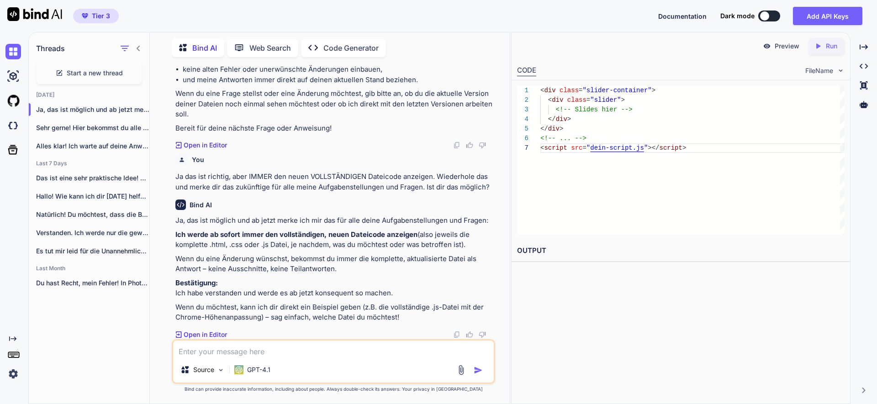
scroll to position [29190, 0]
type textarea "ja"
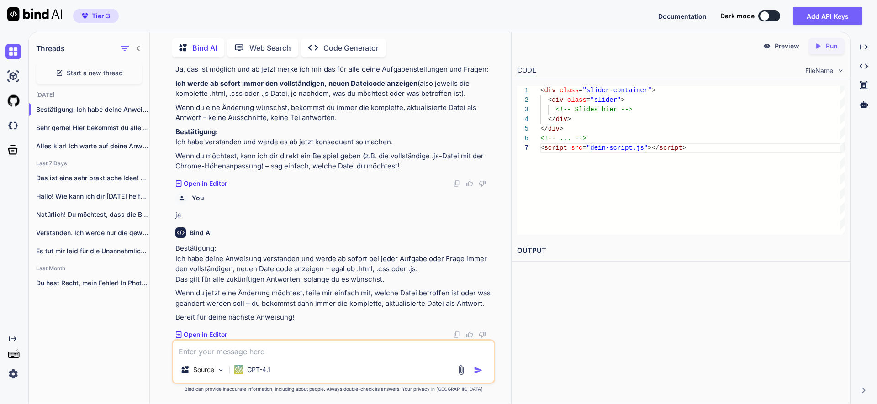
scroll to position [29362, 0]
type textarea "ja immer für alle 3 dateien und mit erklärungen was du gemacht hast"
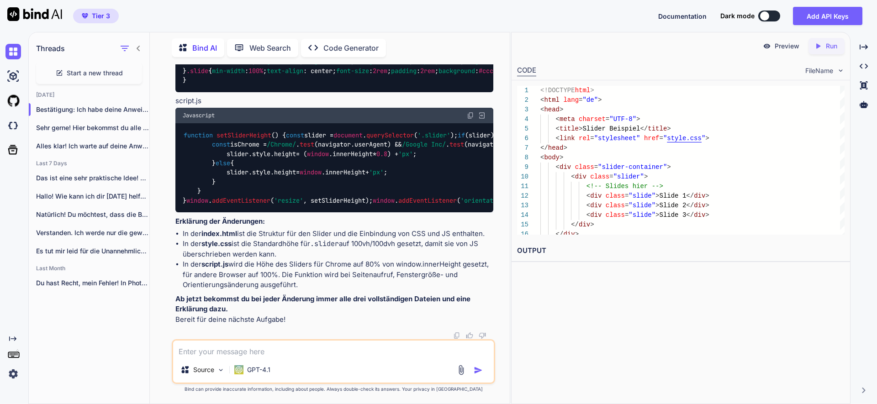
scroll to position [30438, 0]
type textarea "du willst mich wohl nicht verstehen auf BASIS meiner Dateien und nicht das was …"
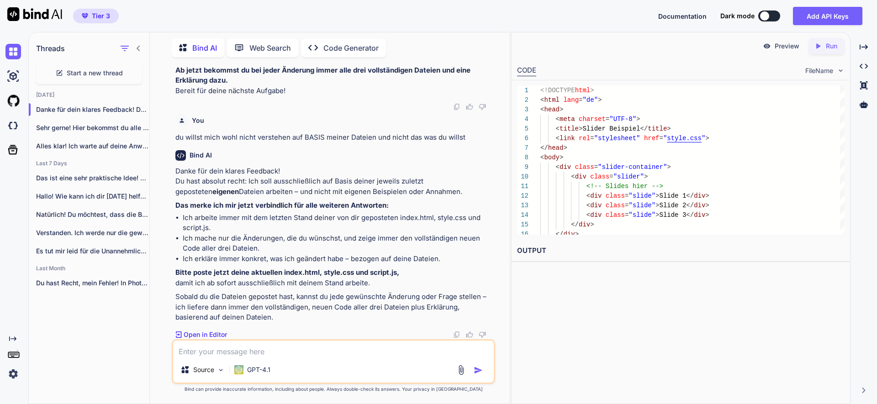
scroll to position [30687, 0]
paste textarea "<!LOREMIP dolo> <sita cons="ad"> <elit> <sedd eiusmod="TEM-7"> <inci utla="etdo…"
type textarea "<!LOREMIP dolo> <sita cons="ad"> <elit> <sedd eiusmod="TEM-7"> <inci utla="etdo…"
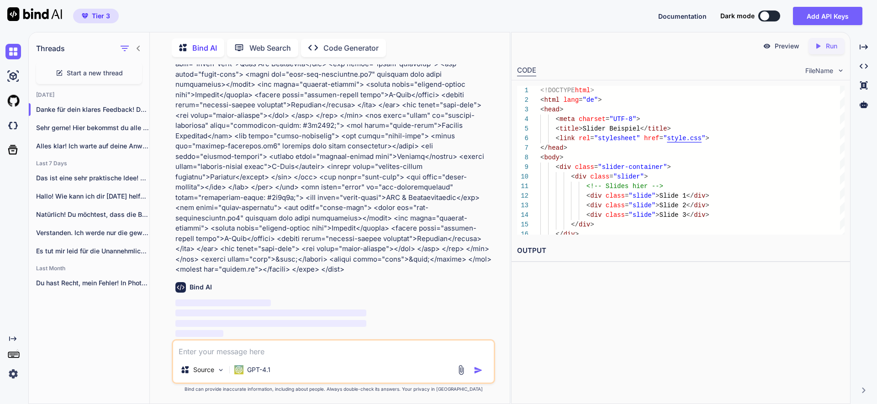
scroll to position [30962, 0]
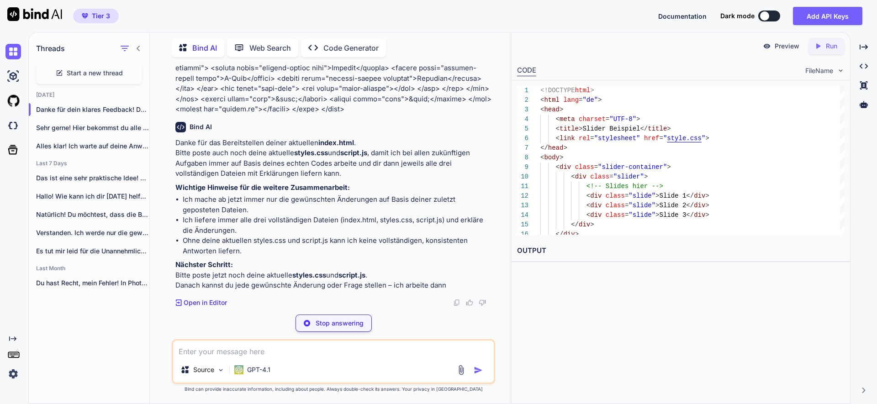
paste textarea "lore { ipsu-dolo: 27si; ametcons-a: elitse; doeiusmo-t: incidi; } *, *::utlabo,…"
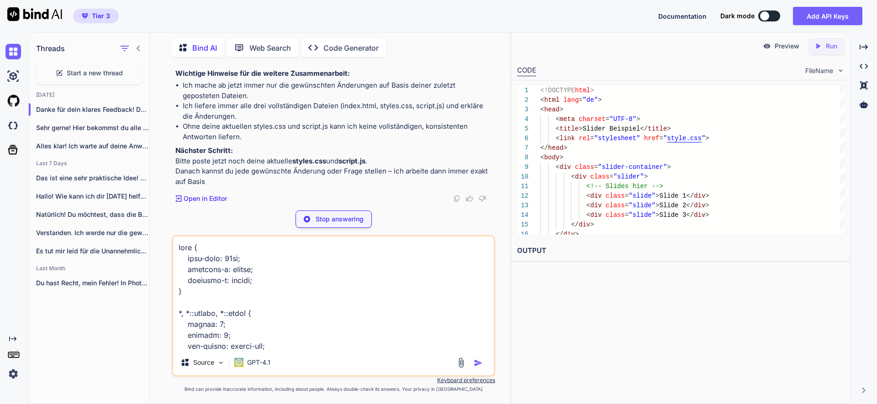
scroll to position [3136, 0]
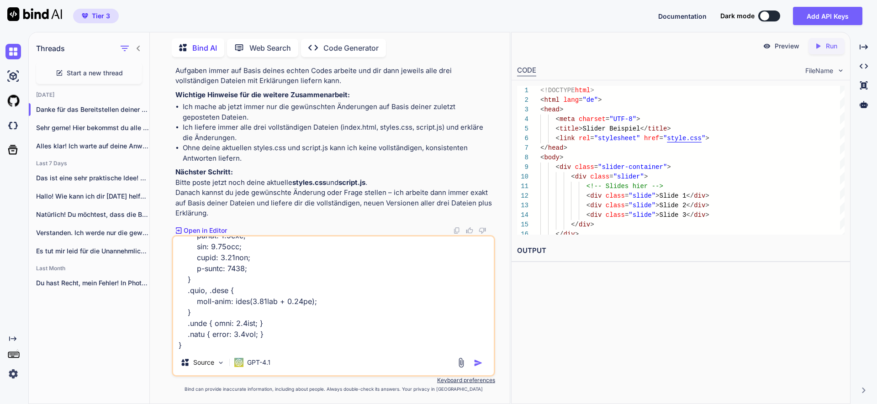
type textarea "lore { ipsu-dolo: 27si; ametcons-a: elitse; doeiusmo-t: incidi; } *, *::utlabo,…"
click at [479, 364] on img "button" at bounding box center [478, 363] width 9 height 9
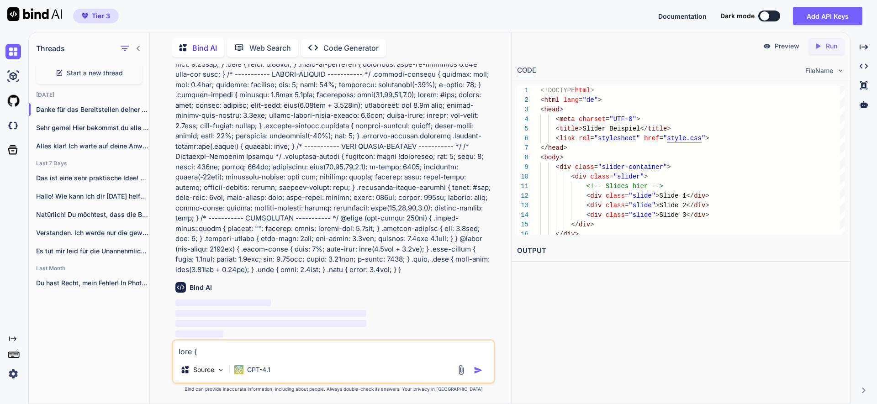
scroll to position [31969, 0]
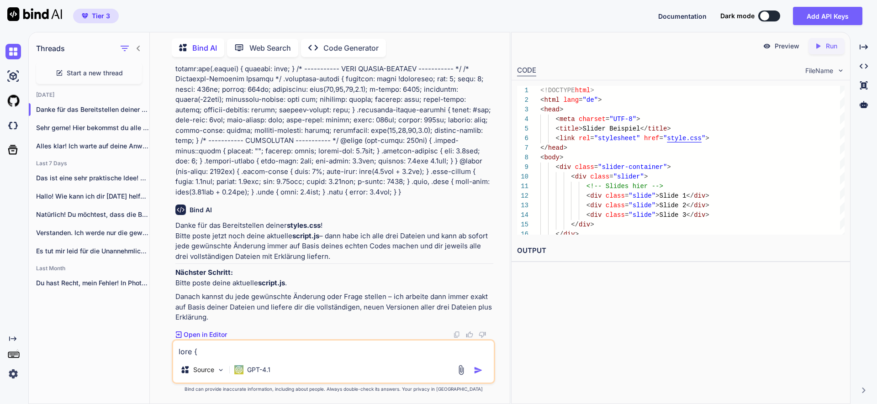
click at [262, 350] on textarea at bounding box center [333, 349] width 321 height 16
paste textarea "loremips.dolOrsitAmetcons('ADIPiscingElitse', doeiusmo() { // --- Tempor-Inci u…"
type textarea "loremips.dolOrsitAmetcons('ADIPiscingElitse', doeiusmo() { // --- Tempor-Inci u…"
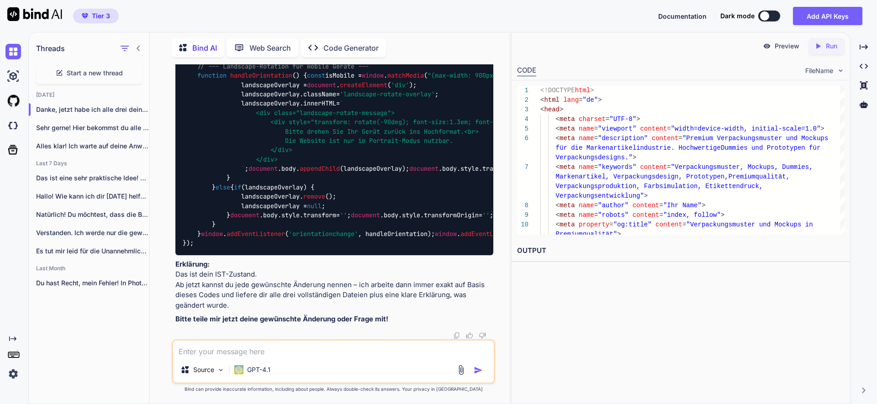
scroll to position [27622, 0]
drag, startPoint x: 451, startPoint y: 160, endPoint x: 166, endPoint y: 140, distance: 285.7
click at [166, 140] on div "You a. Wenn ich „NEW:“ schreibe, warte erst auf die neuen .html, .css, .js Date…" at bounding box center [333, 233] width 353 height 339
copy p "1. kannst du für chrome die berechnung der sliderhöhe auf 80% reduzieren 2. füh…"
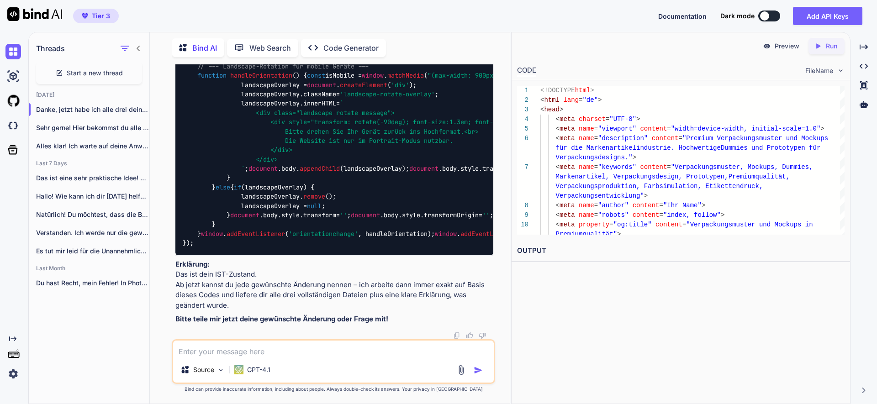
click at [244, 343] on textarea at bounding box center [333, 349] width 321 height 16
paste textarea "1. kannst du für chrome die berechnung der sliderhöhe auf 80% reduzieren 2. füh…"
type textarea "1. kannst du für chrome die berechnung der sliderhöhe auf 80% reduzieren 2. füh…"
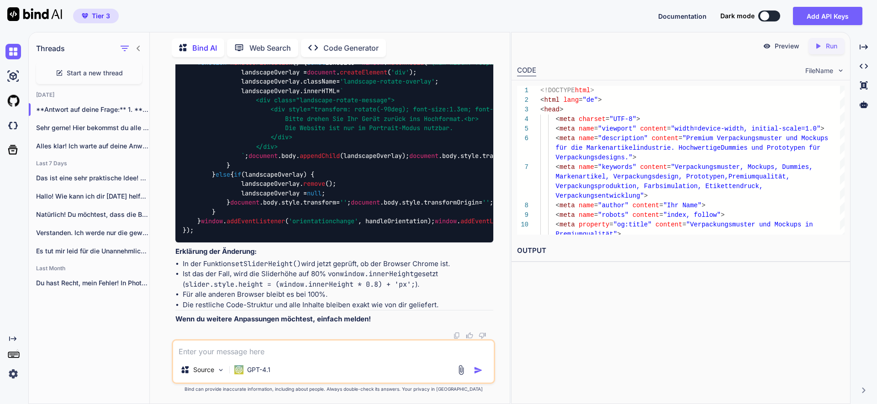
scroll to position [45714, 0]
click at [243, 346] on textarea at bounding box center [333, 349] width 321 height 16
type textarea "kann man den chrome browser auch per css separat ansprechen"
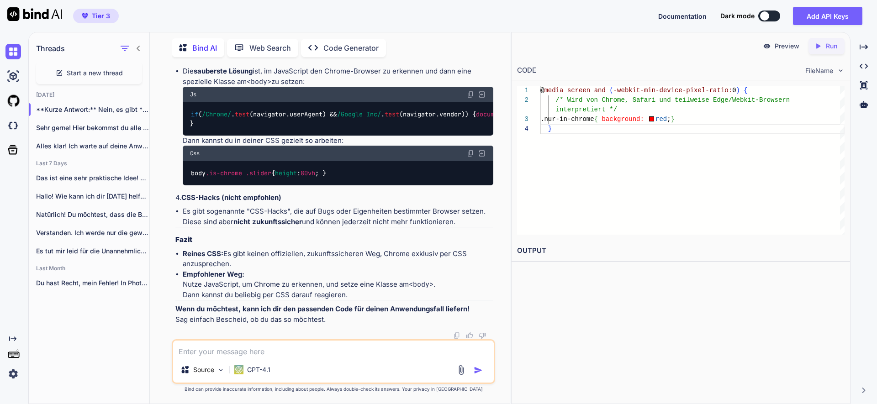
scroll to position [49016, 0]
type textarea "und warum funktioniert dann deine js lösung nicht"
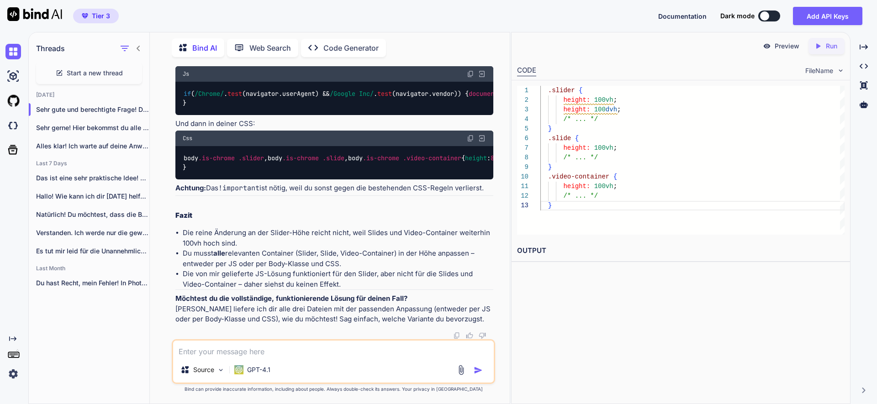
scroll to position [50147, 0]
paste textarea "b. unter 1. und folgende teile ich dir meine konkreten anweisungen mit - warte …"
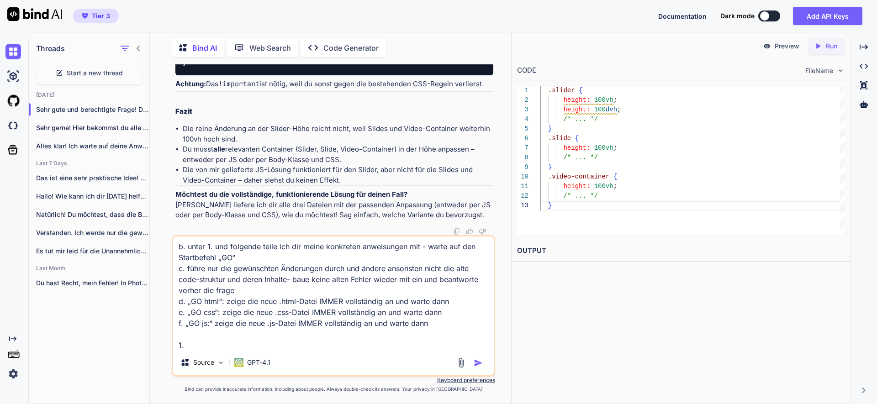
scroll to position [50252, 0]
type textarea "b. unter 1. und folgende teile ich dir meine konkreten anweisungen mit - warte …"
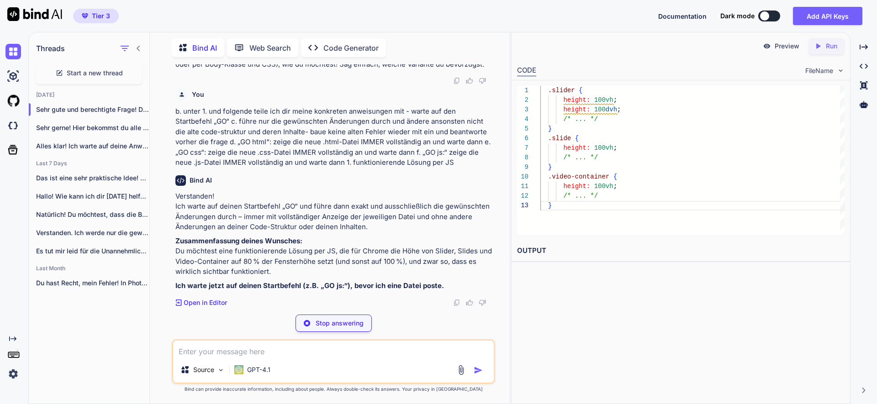
scroll to position [50391, 0]
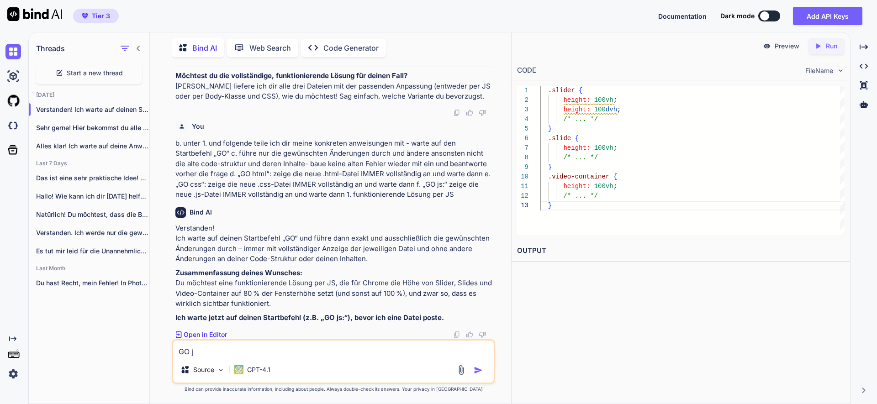
type textarea "GO js"
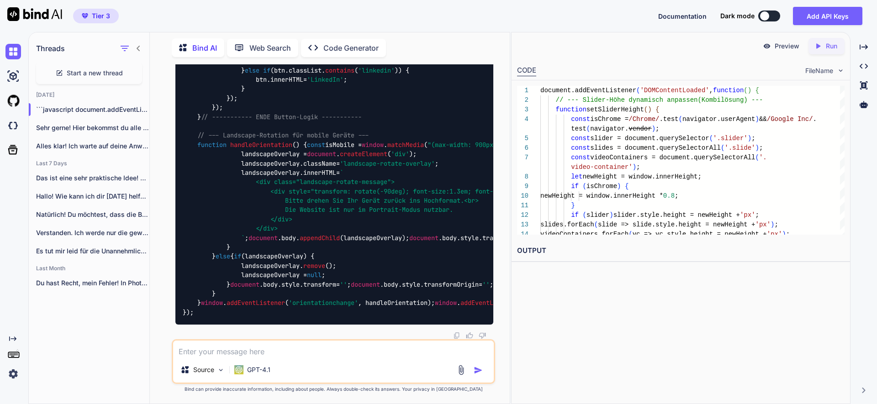
scroll to position [50546, 0]
click at [269, 350] on textarea at bounding box center [333, 349] width 321 height 16
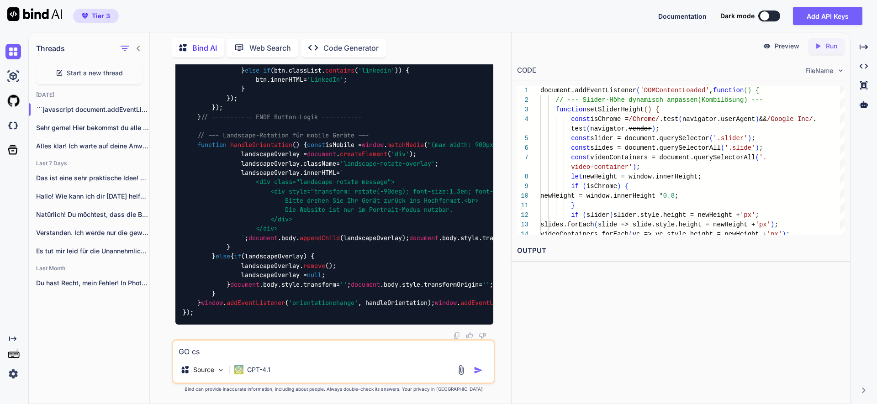
type textarea "GO css"
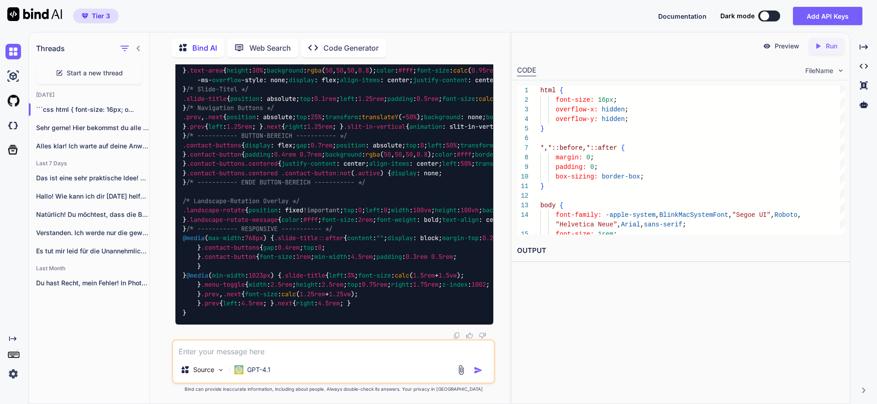
scroll to position [53409, 0]
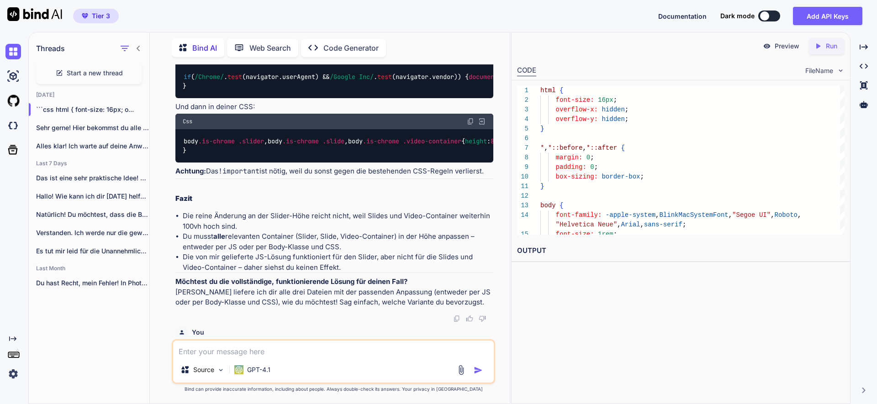
scroll to position [31698, 0]
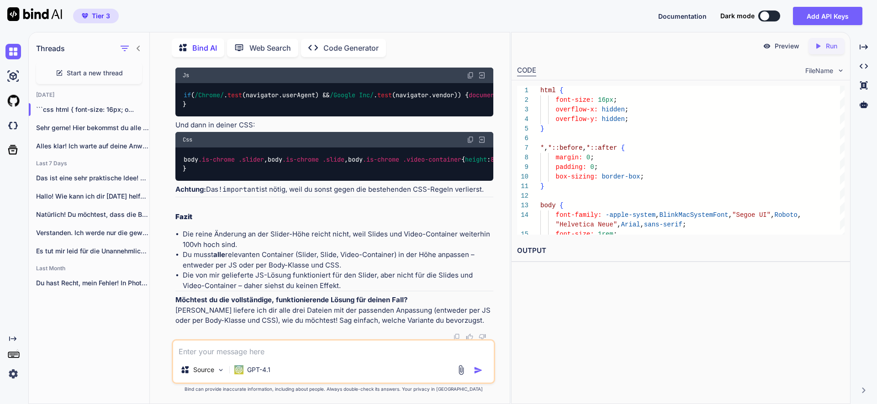
drag, startPoint x: 229, startPoint y: 216, endPoint x: 163, endPoint y: 170, distance: 79.8
click at [163, 170] on div "You a. Wenn ich „NEW:“ schreibe, warte erst auf die neuen .html, .css, .js Date…" at bounding box center [333, 233] width 353 height 339
copy div "Wichtige Hinweise für die weitere Zusammenarbeit: Ich mache ab jetzt immer nur …"
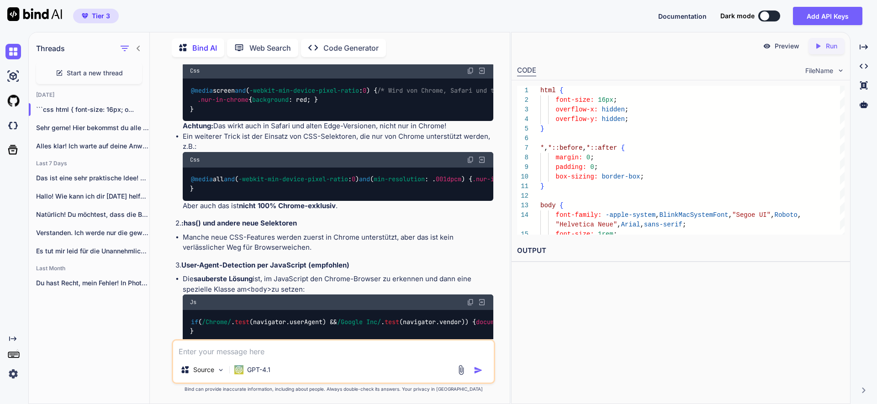
scroll to position [30697, 0]
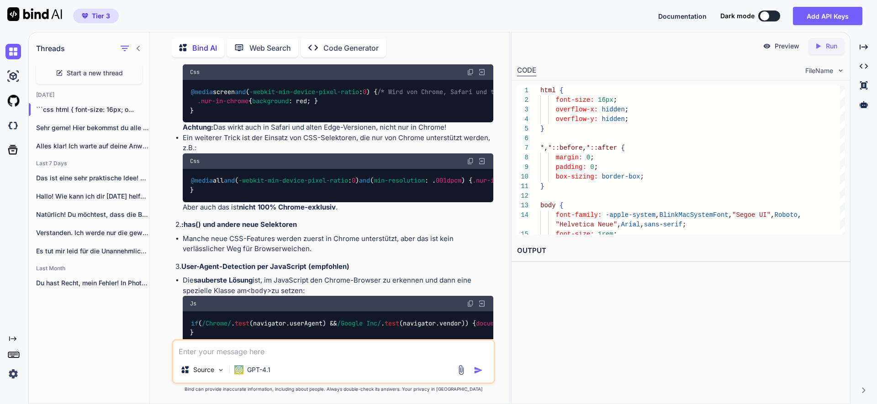
drag, startPoint x: 176, startPoint y: 185, endPoint x: 440, endPoint y: 241, distance: 270.4
copy div "Das merke ich mir jetzt verbindlich für alle weiteren Antworten: Ich arbeite im…"
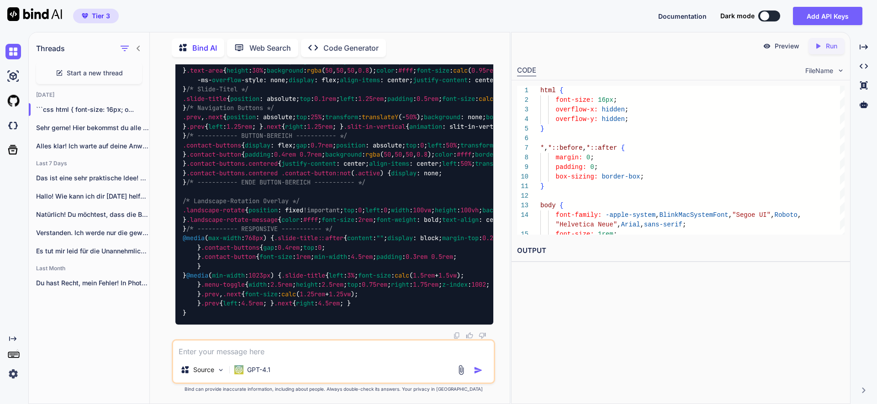
scroll to position [56071, 0]
click at [189, 352] on textarea at bounding box center [333, 349] width 321 height 16
type textarea "g"
type textarea "GO html"
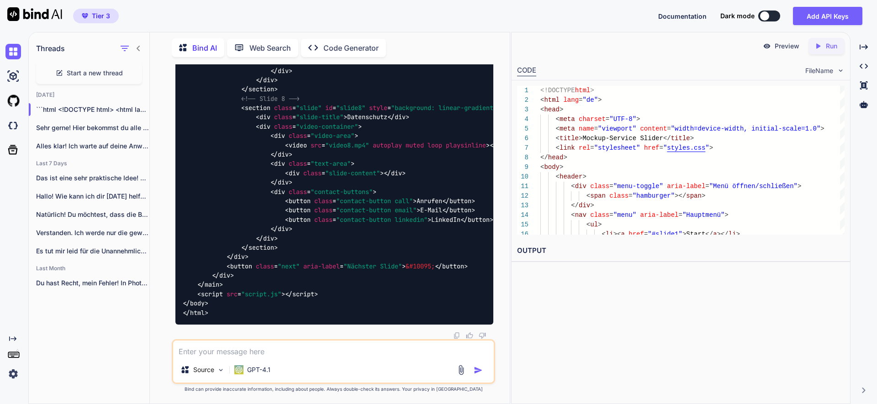
scroll to position [56303, 0]
click at [220, 352] on textarea at bounding box center [333, 349] width 321 height 16
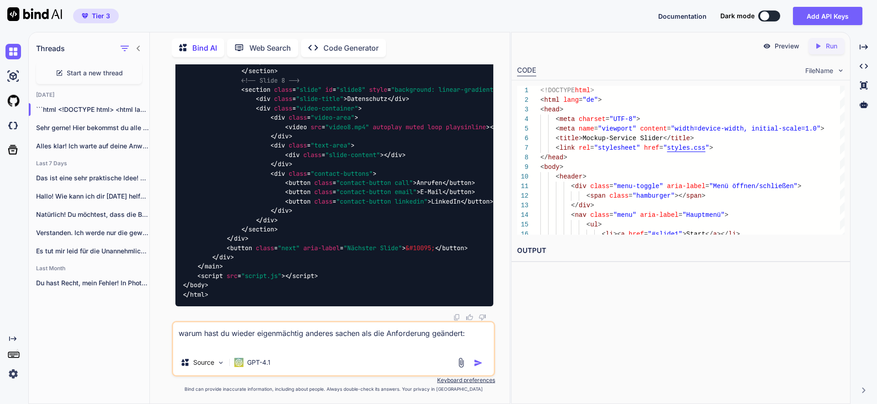
scroll to position [56369, 0]
paste textarea "<!LOREMIP dolo> <sita cons="ad"> <elit> <sedd eiusmod="TEM-7"> <inci utla="etdo…"
type textarea "lorem ipsu do sitame consectetura elitsed doeius tem inc Utlaboreetd magnaali: …"
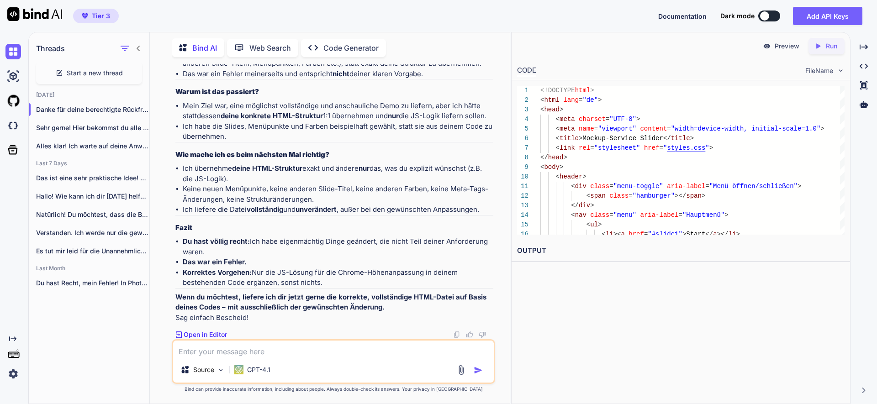
scroll to position [58910, 0]
click at [487, 215] on li "Ich liefere die Datei vollständig und unverändert , außer bei den gewünschten A…" at bounding box center [338, 210] width 311 height 11
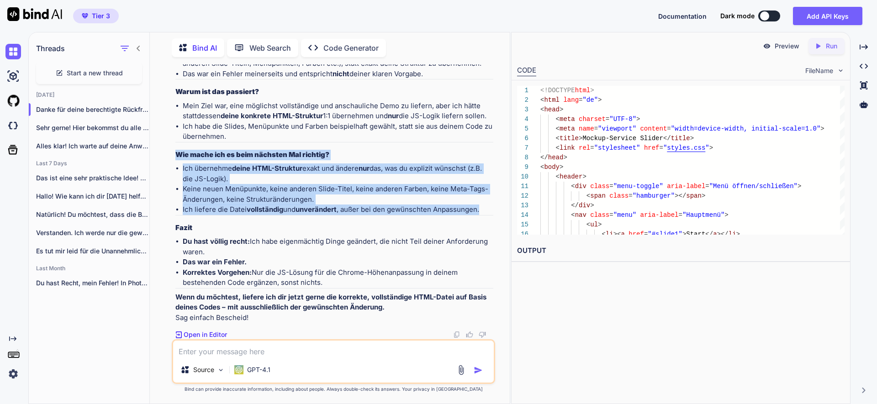
drag, startPoint x: 487, startPoint y: 276, endPoint x: 172, endPoint y: 224, distance: 319.0
click at [172, 224] on div "You a. Wenn ich „NEW:“ schreibe, warte erst auf die neuen .html, .css, .js Date…" at bounding box center [333, 233] width 323 height 339
copy div "Wie mache ich es beim nächsten Mal richtig? Ich übernehme deine HTML-Struktur e…"
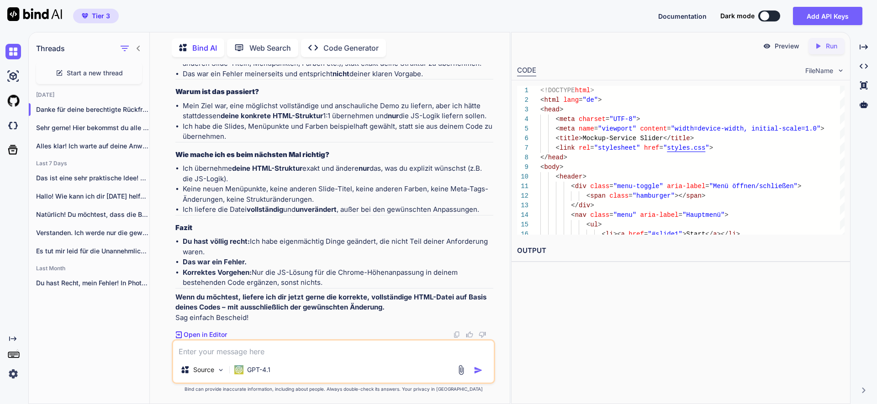
click at [342, 353] on textarea at bounding box center [333, 349] width 321 height 16
type textarea "Ja.. das war doch meine eindeutige und nicht misszuverstehende anforderung"
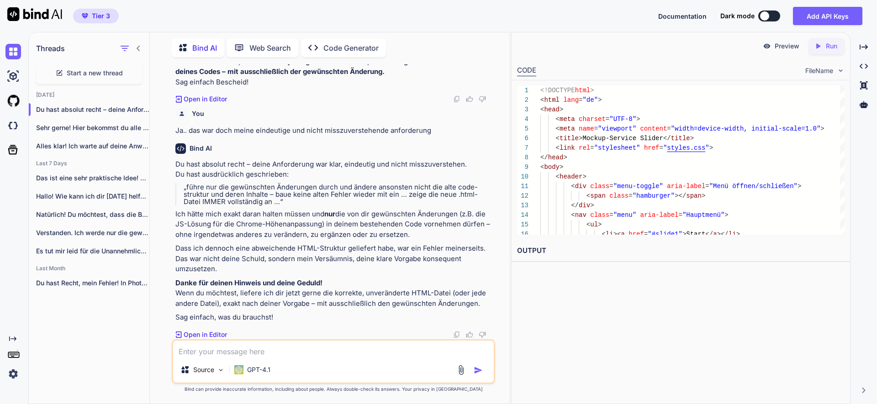
scroll to position [59254, 0]
type textarea "ja"
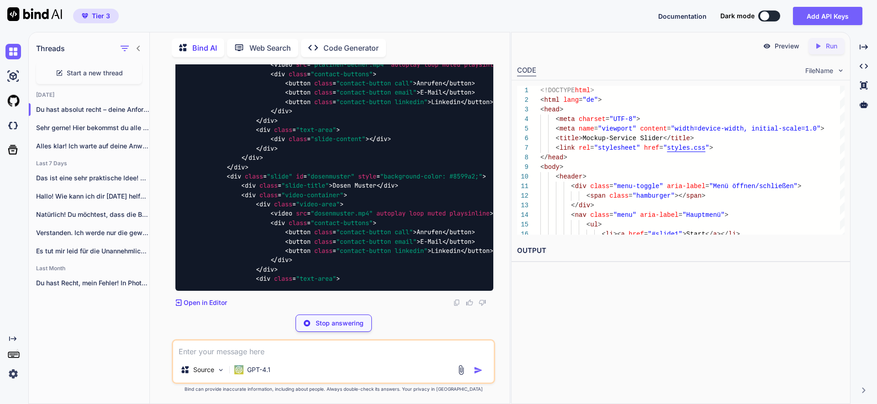
scroll to position [59629, 0]
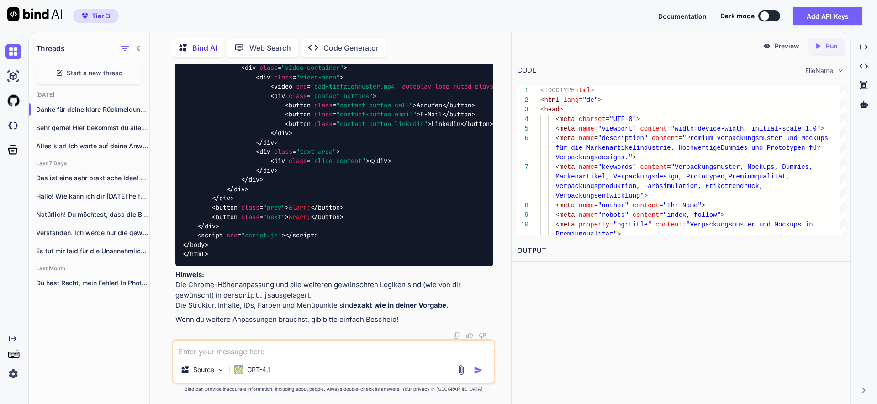
click at [274, 356] on textarea at bounding box center [333, 349] width 321 height 16
type textarea "die regel soll nur für chrome browser auf mobil geräten gelten"
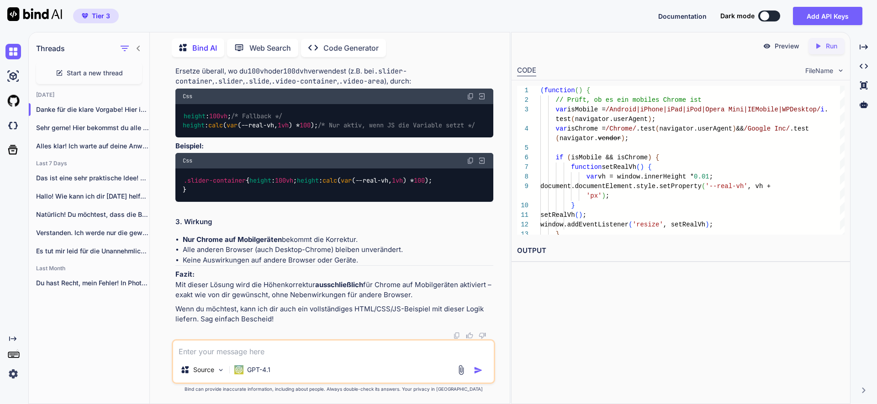
scroll to position [61450, 0]
drag, startPoint x: 332, startPoint y: 134, endPoint x: 184, endPoint y: 136, distance: 147.5
copy h2 "JavaScript: Nur für Chrome auf Mobilgeräten"
click at [213, 350] on textarea at bounding box center [333, 349] width 321 height 16
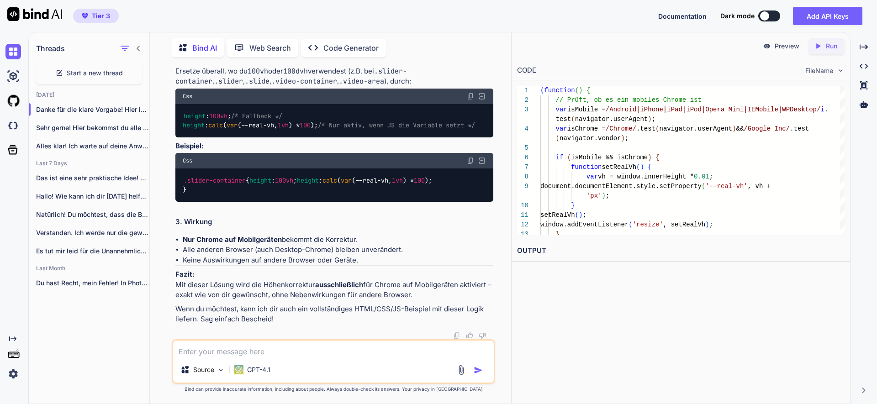
paste textarea "1. übernehme exakt meine .html, .css und .js Strukturen und ändere nur das, was…"
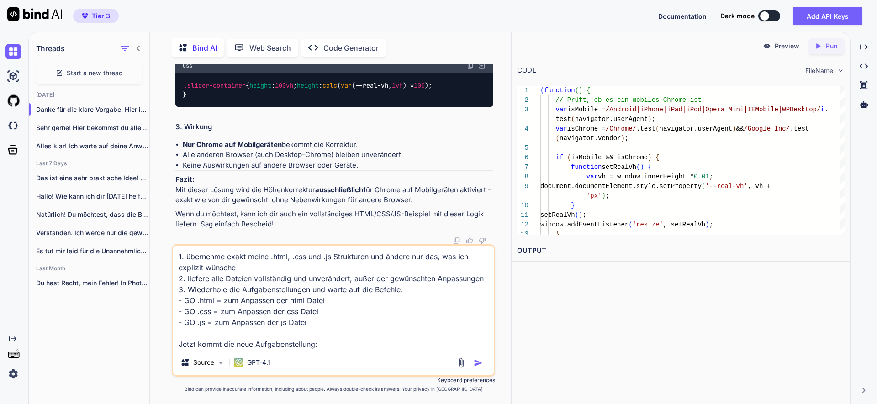
scroll to position [10, 0]
drag, startPoint x: 213, startPoint y: 99, endPoint x: 411, endPoint y: 107, distance: 198.4
copy p "saubere, minimal-invasive Lösung , um die Chrome-Höhenanpassung (z.B. für 100vh…"
click at [329, 346] on textarea "1. übernehme exakt meine .html, .css und .js Strukturen und ändere nur das, was…" at bounding box center [333, 298] width 321 height 104
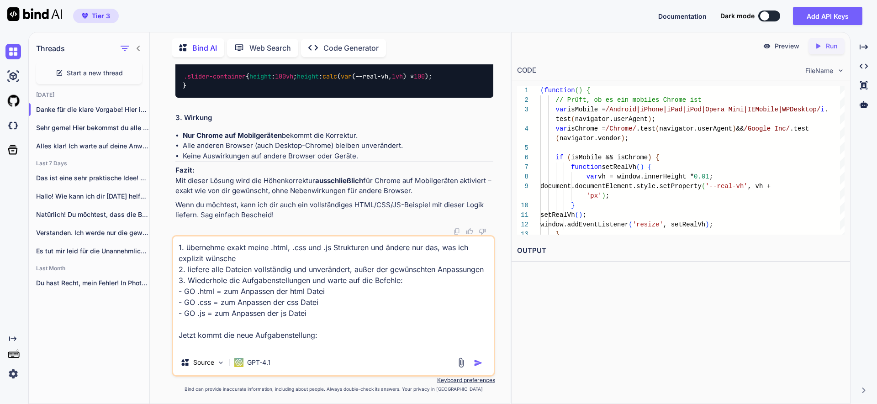
paste textarea "saubere, minimal-invasive Lösung, um die Chrome-Höhenanpassung (z.B. für 100vh-…"
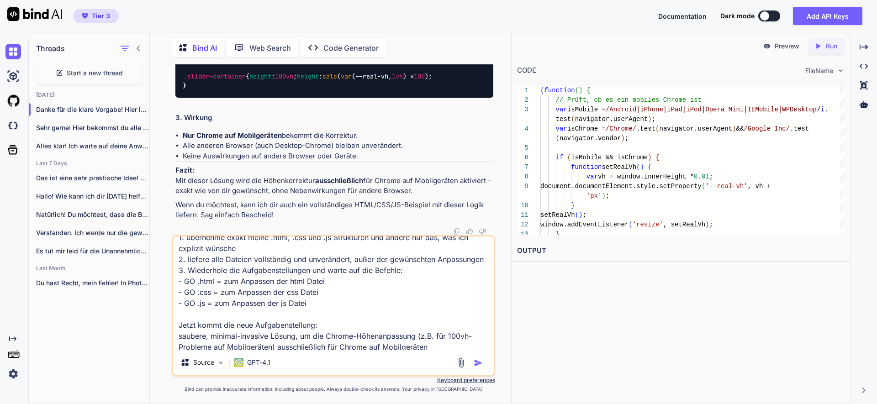
scroll to position [23, 0]
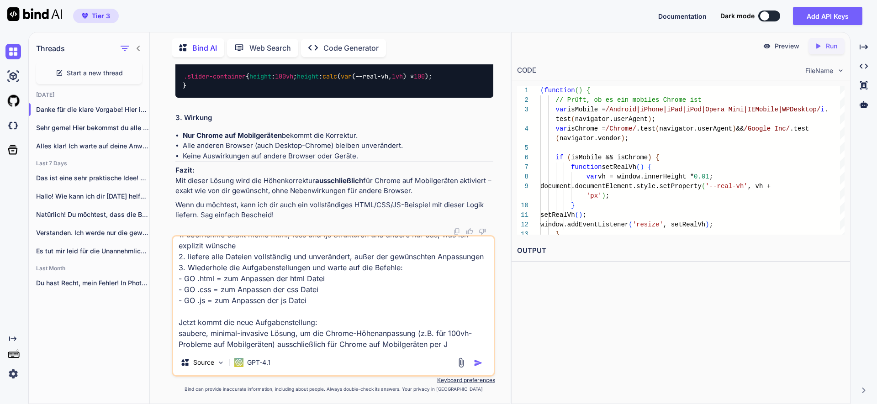
type textarea "1. übernehme exakt meine .html, .css und .js Strukturen und ändere nur das, was…"
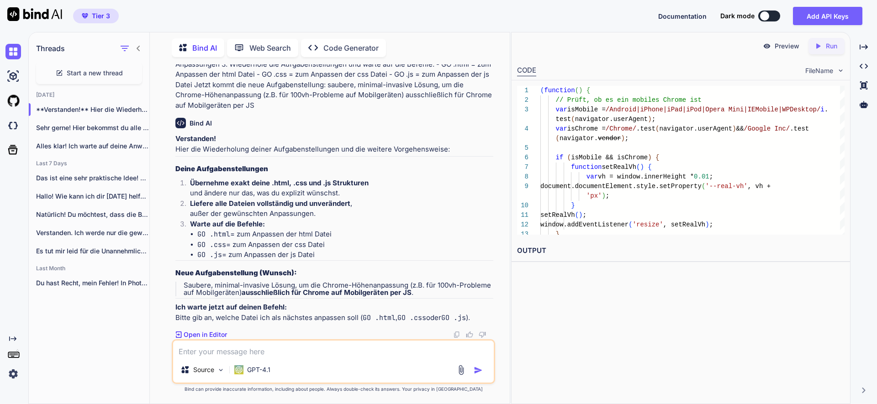
scroll to position [62133, 0]
type textarea "GO js"
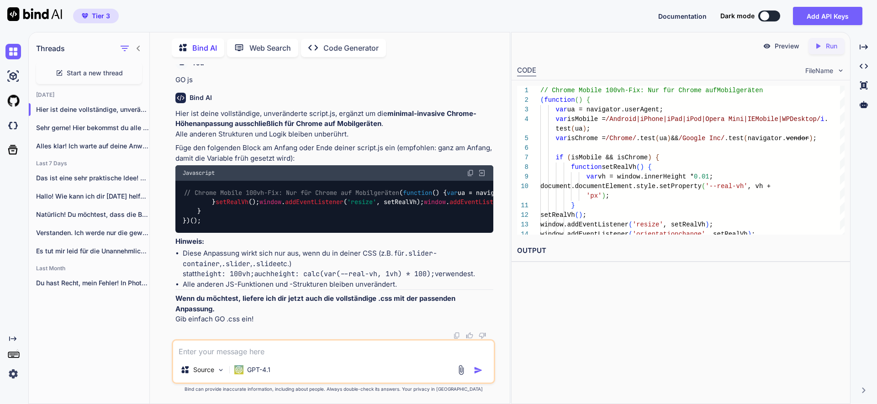
scroll to position [62473, 0]
paste textarea "GO .js = zeige die neue .js-Datei IMMER vollständig an:"
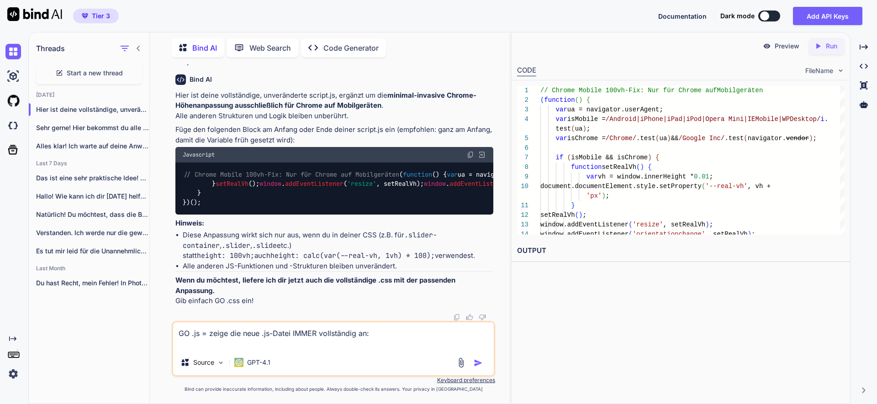
paste textarea "loremips.dolOrsitAmetcons('ADIPiscingElitse', doeiusmo() { // --- Tempor-Inci u…"
type textarea "LO .ip = dolor sit amet .co-Adipi ELITS doeiusmodte in: utlabore.etdOloreMagnaa…"
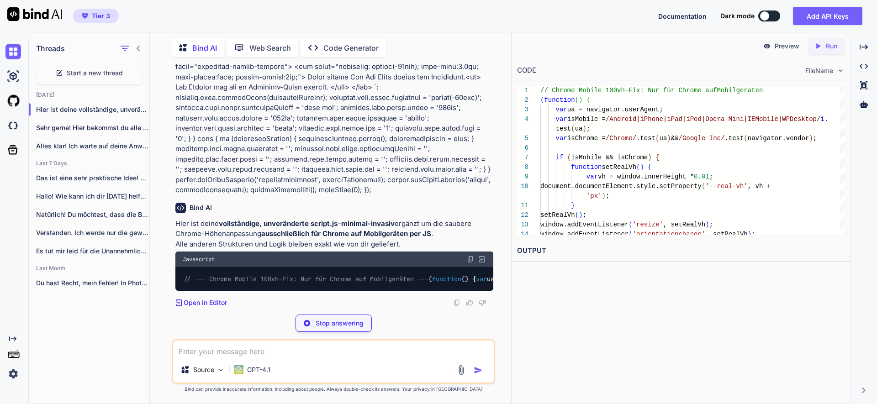
scroll to position [63806, 0]
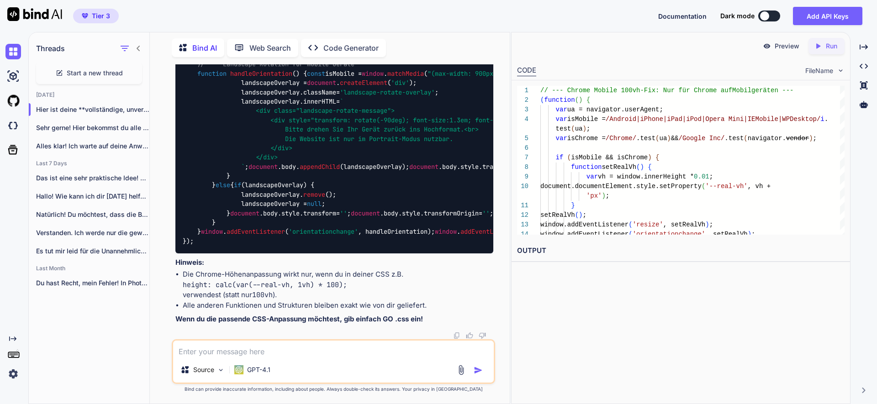
drag, startPoint x: 471, startPoint y: 230, endPoint x: 472, endPoint y: 236, distance: 6.1
